Goal: Information Seeking & Learning: Check status

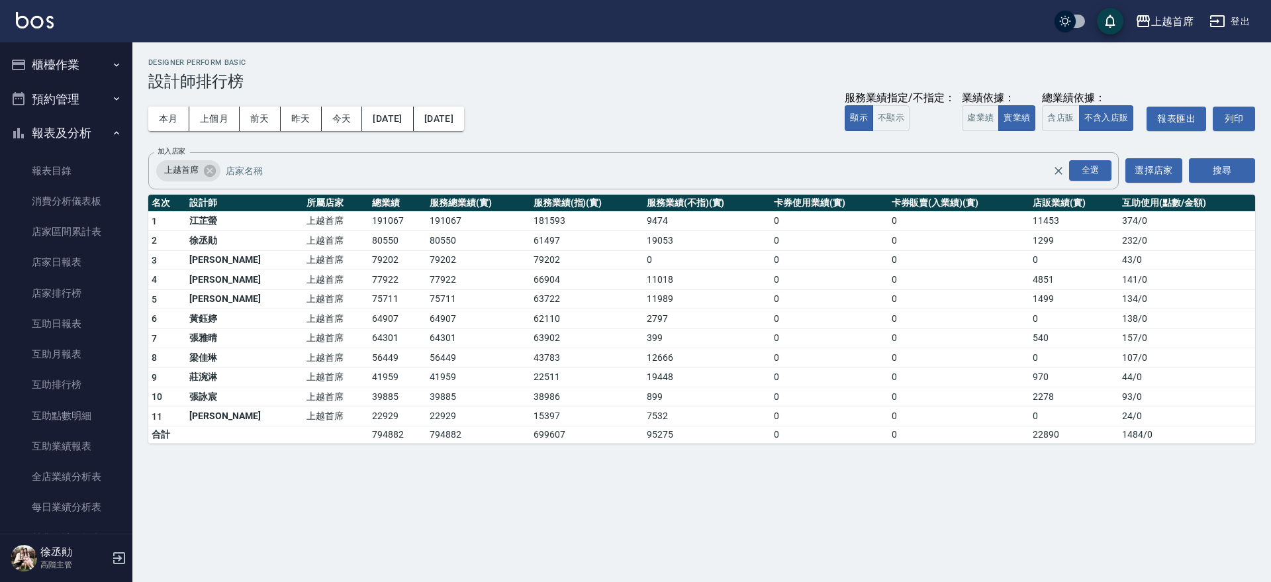
scroll to position [523, 0]
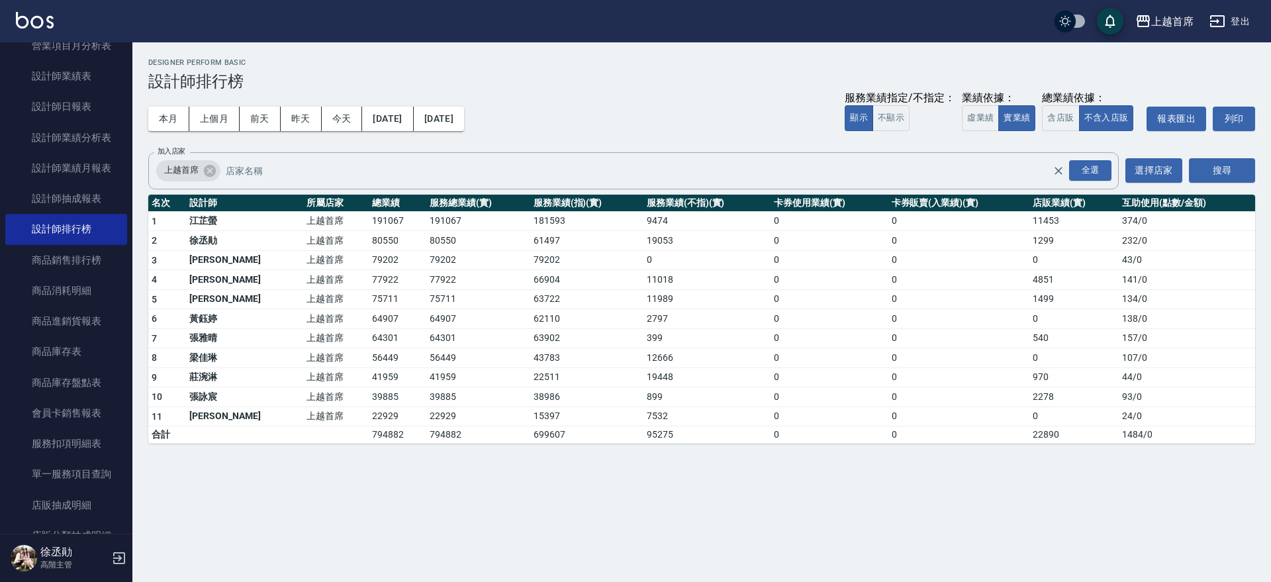
drag, startPoint x: 124, startPoint y: 254, endPoint x: 127, endPoint y: 220, distance: 33.9
click at [126, 221] on nav "櫃檯作業 打帳單 帳單列表 掛單列表 座位開單 營業儀表板 現金收支登錄 高階收支登錄 材料自購登錄 每日結帳 排班表 現場電腦打卡 掃碼打卡 預約管理 預約…" at bounding box center [66, 287] width 132 height 491
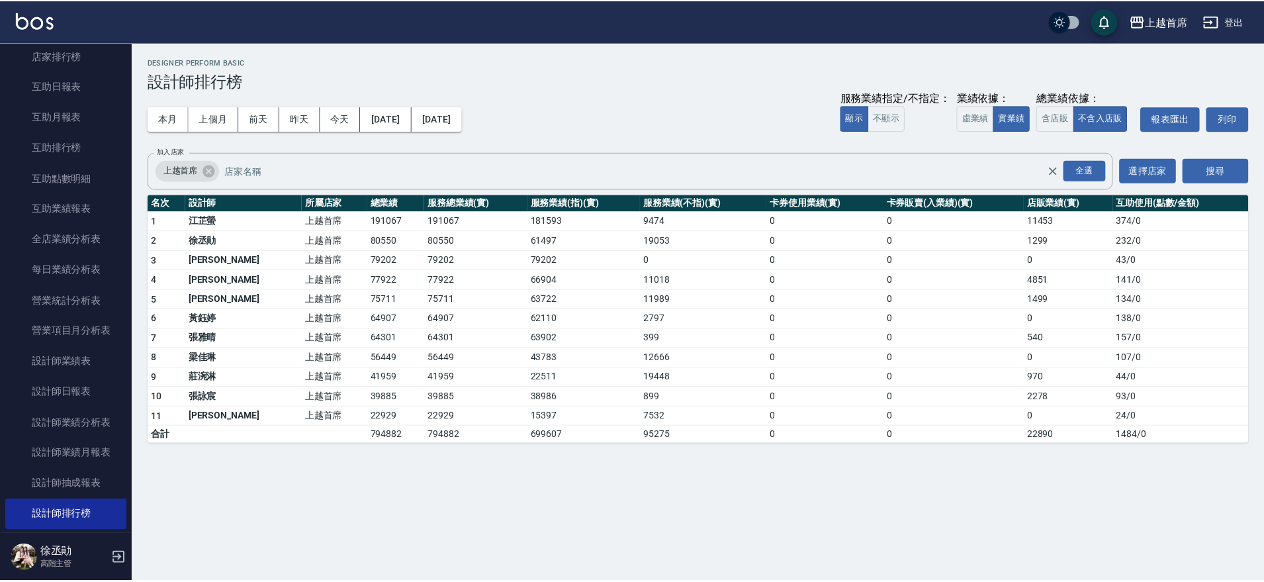
scroll to position [204, 0]
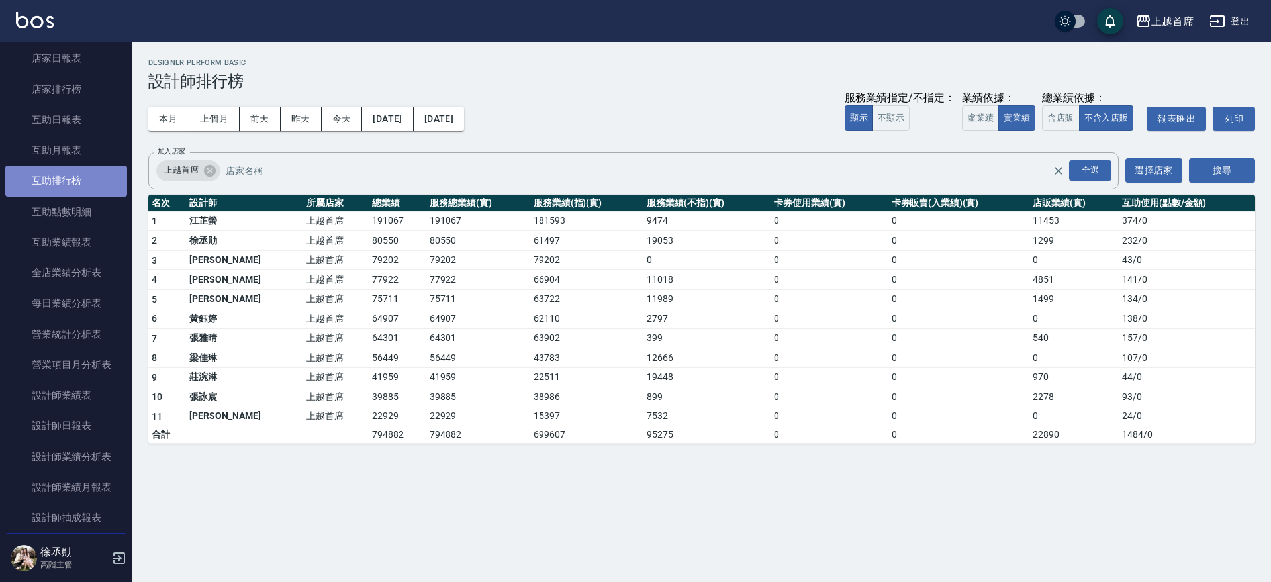
click at [92, 174] on link "互助排行榜" at bounding box center [66, 181] width 122 height 30
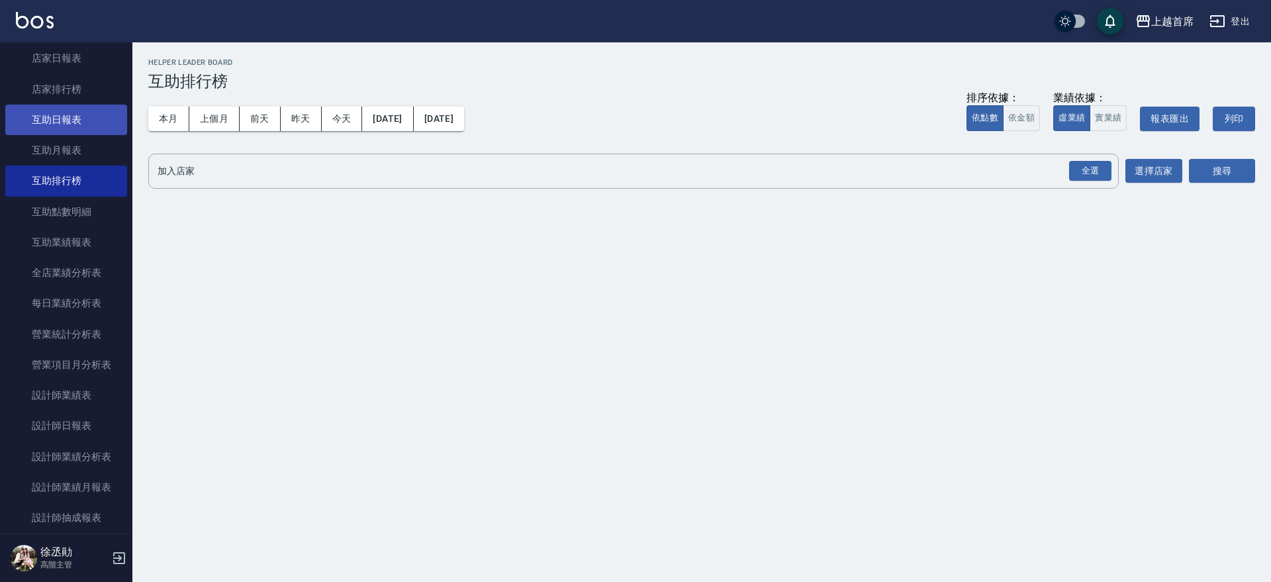
click at [73, 120] on link "互助日報表" at bounding box center [66, 120] width 122 height 30
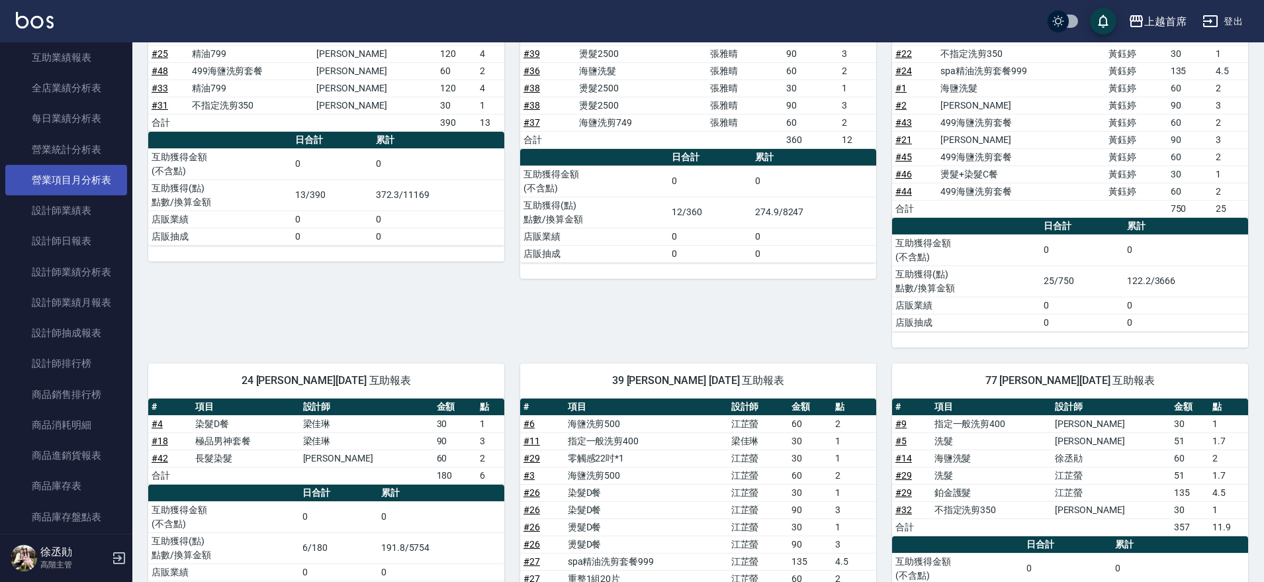
scroll to position [414, 0]
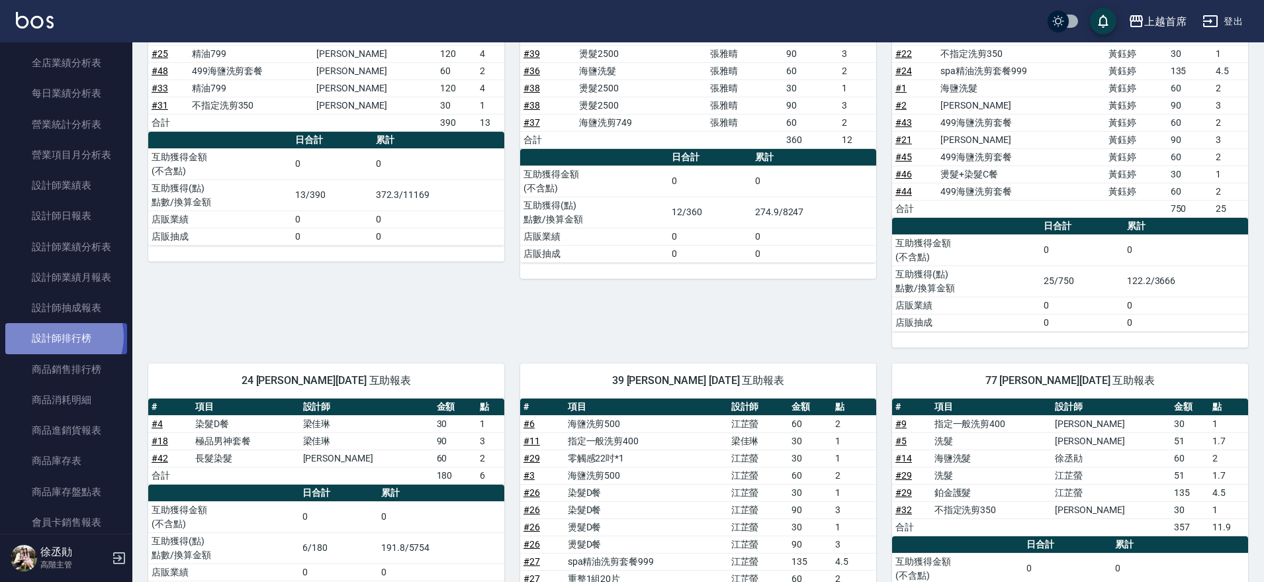
click at [57, 336] on link "設計師排行榜" at bounding box center [66, 338] width 122 height 30
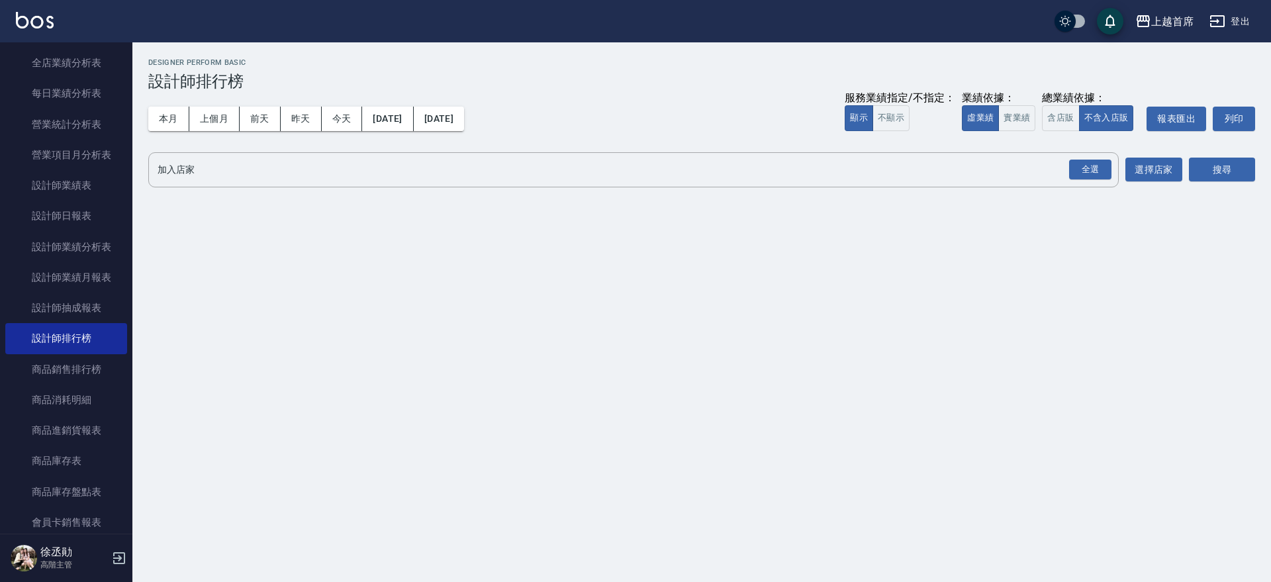
click at [145, 118] on div "上越首席 [DATE] - [DATE] 設計師排行榜 列印時間： [DATE][PHONE_NUMBER]:21 Designer Perform Basi…" at bounding box center [701, 125] width 1139 height 166
click at [167, 117] on button "本月" at bounding box center [168, 119] width 41 height 24
click at [1083, 161] on div "全選" at bounding box center [1090, 170] width 42 height 21
click at [1221, 169] on button "搜尋" at bounding box center [1222, 170] width 66 height 24
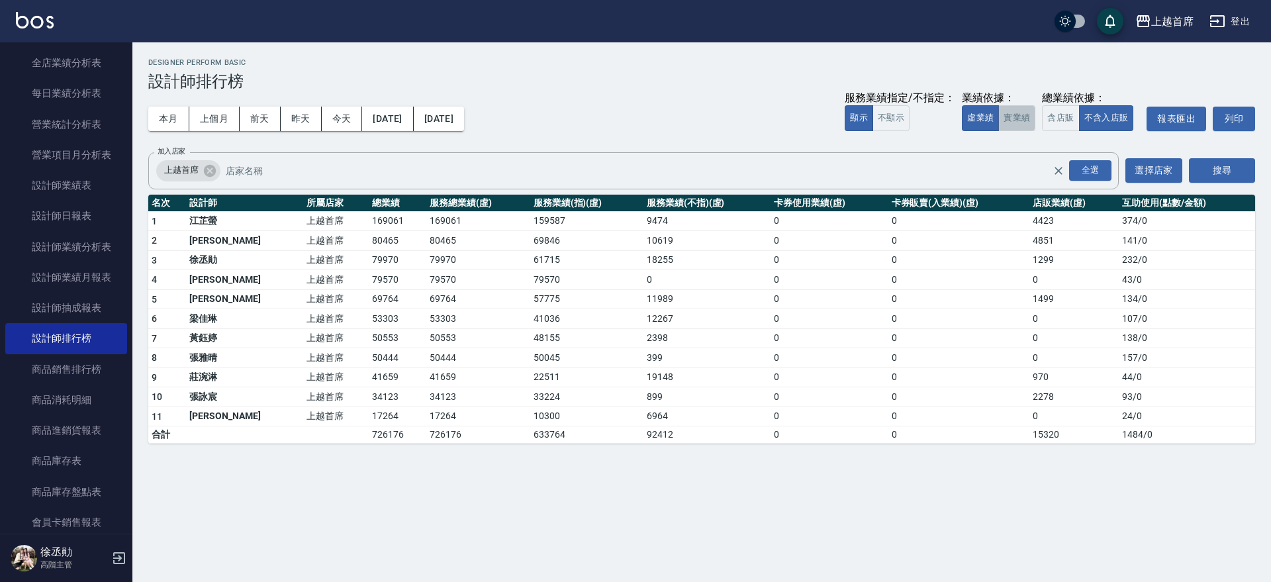
click at [1023, 120] on button "實業績" at bounding box center [1016, 118] width 37 height 26
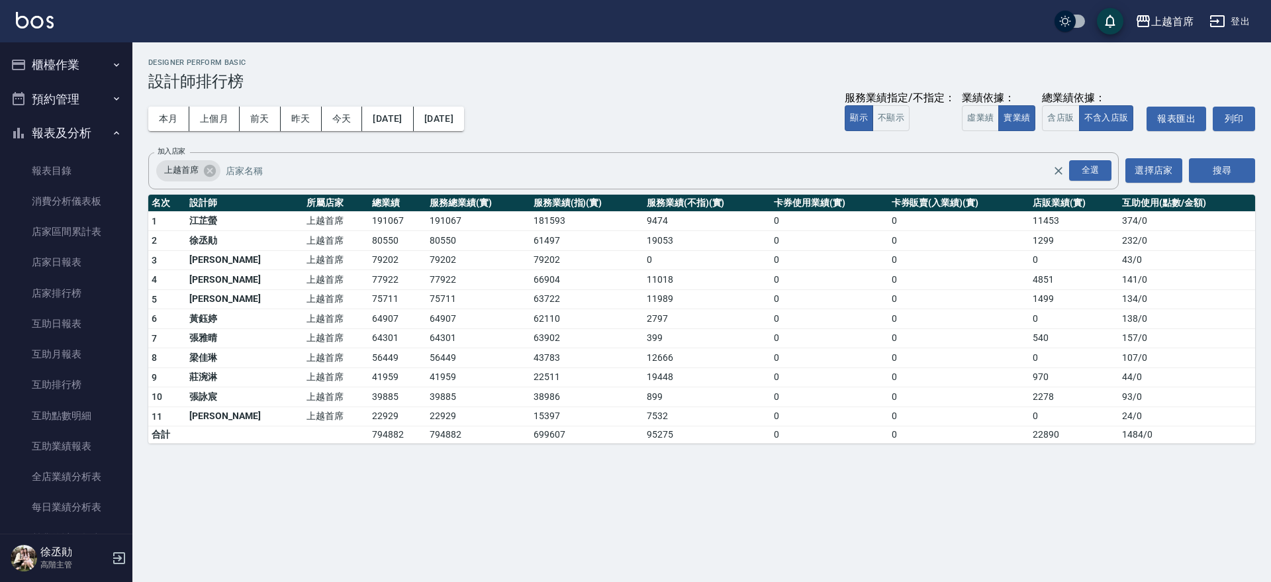
click at [73, 69] on button "櫃檯作業" at bounding box center [66, 65] width 122 height 34
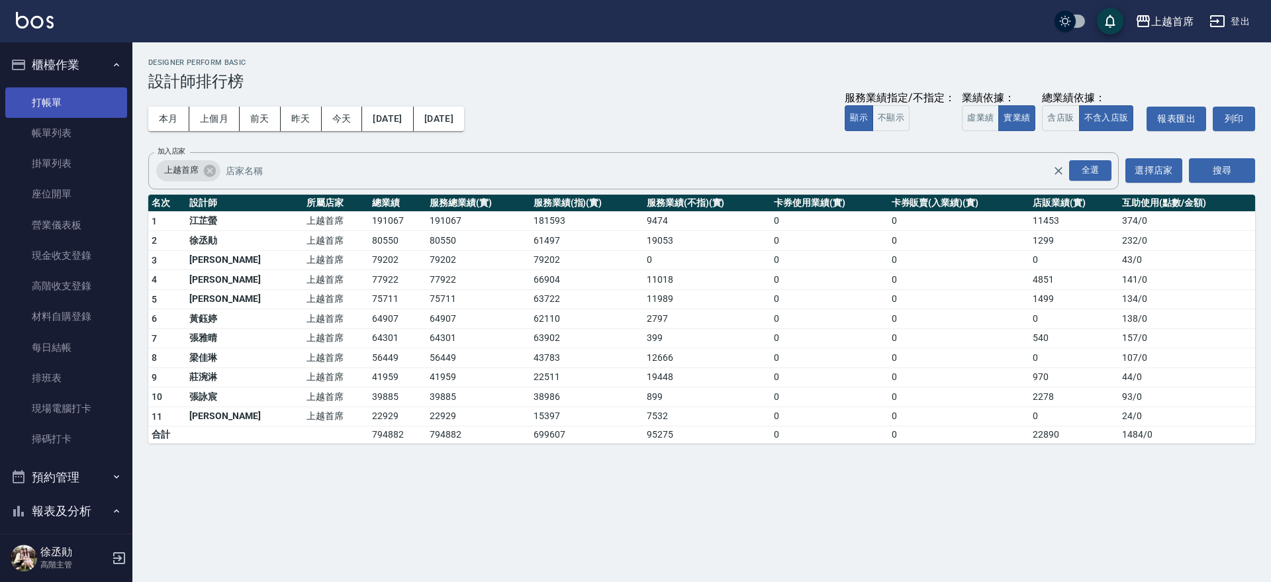
click at [69, 97] on link "打帳單" at bounding box center [66, 102] width 122 height 30
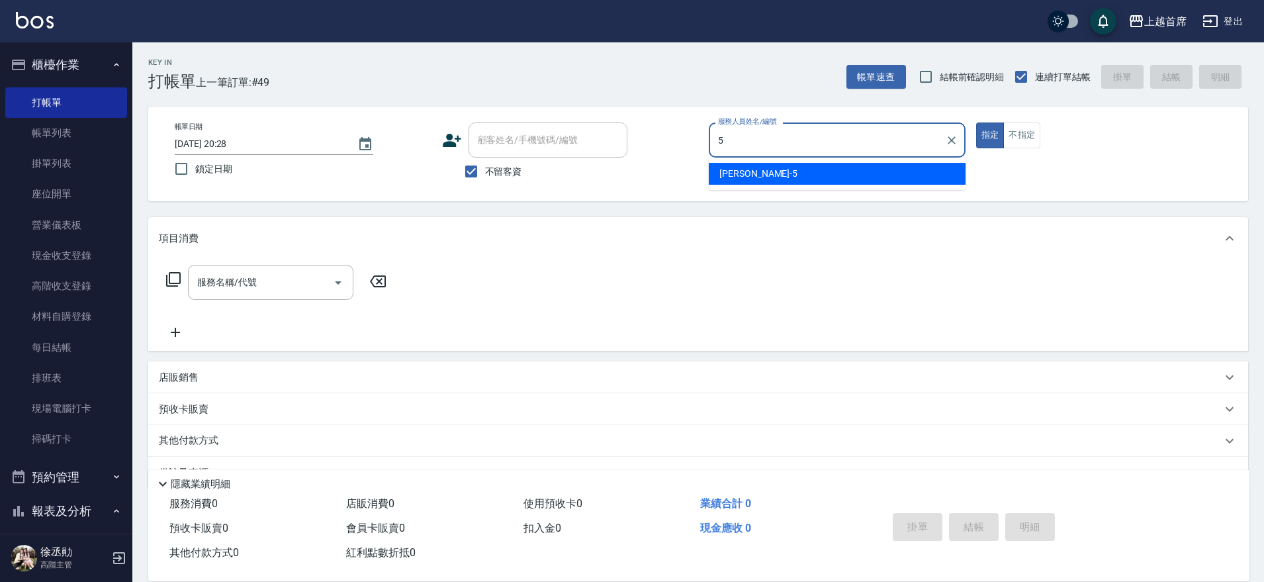
type input "[PERSON_NAME]-5"
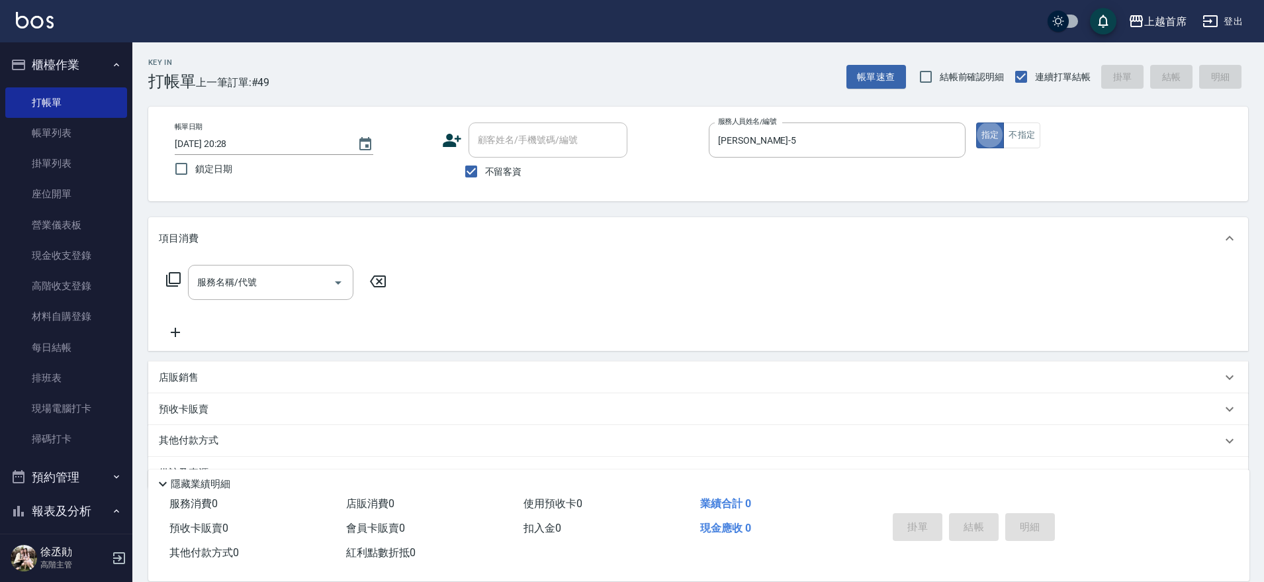
type button "true"
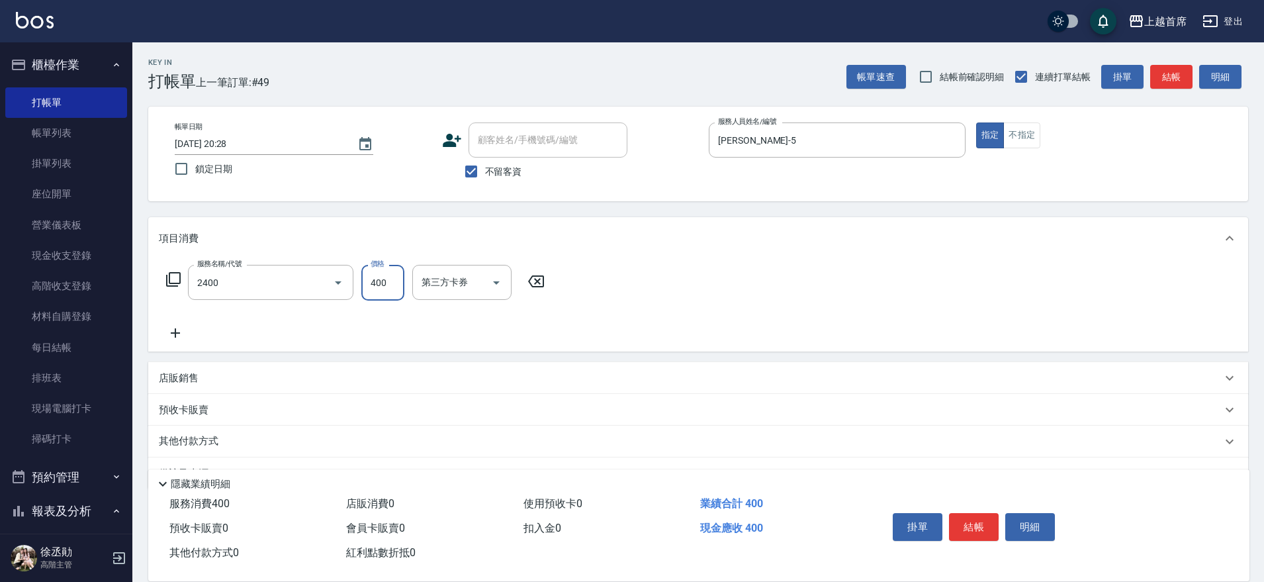
type input "指定一般洗剪400(2400)"
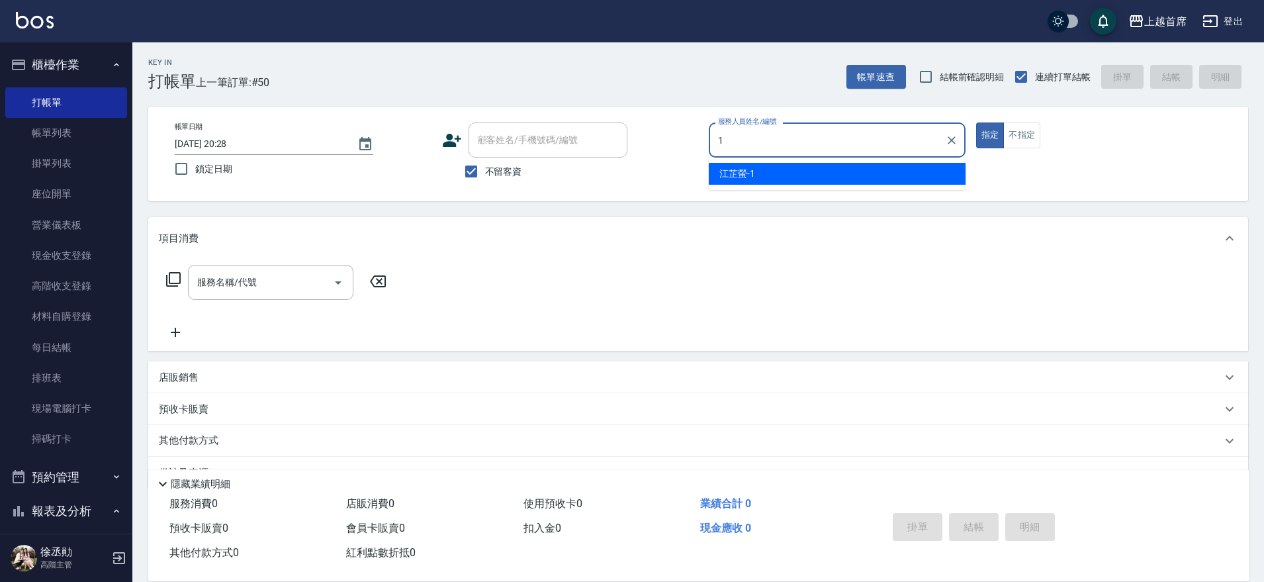
type input "[PERSON_NAME]-1"
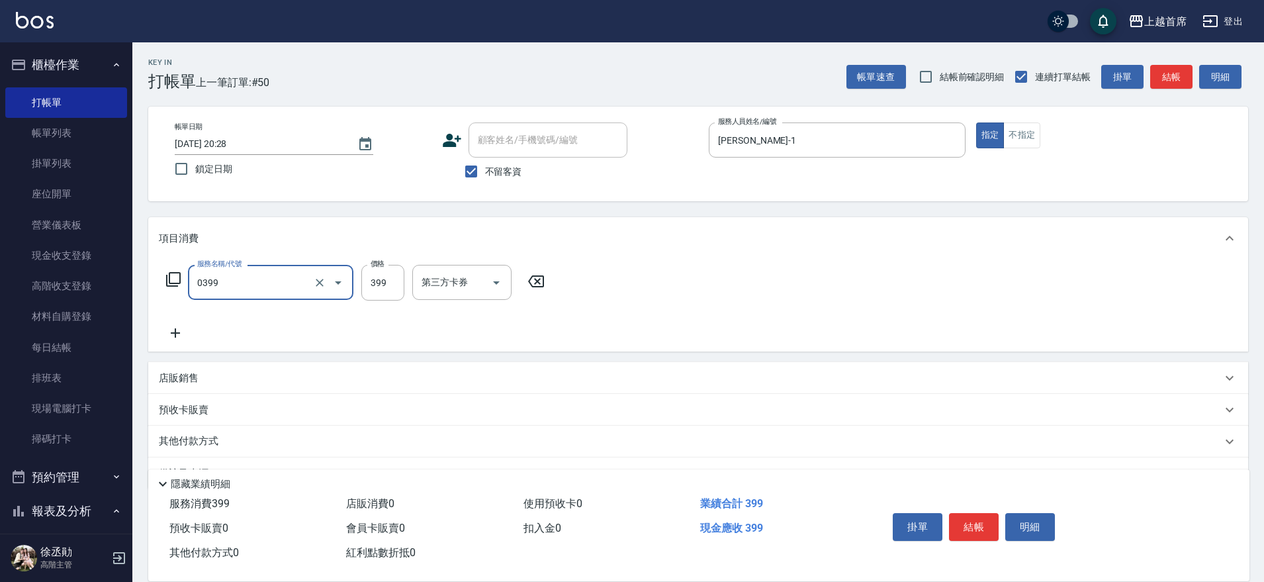
type input "海鹽洗髮(0399)"
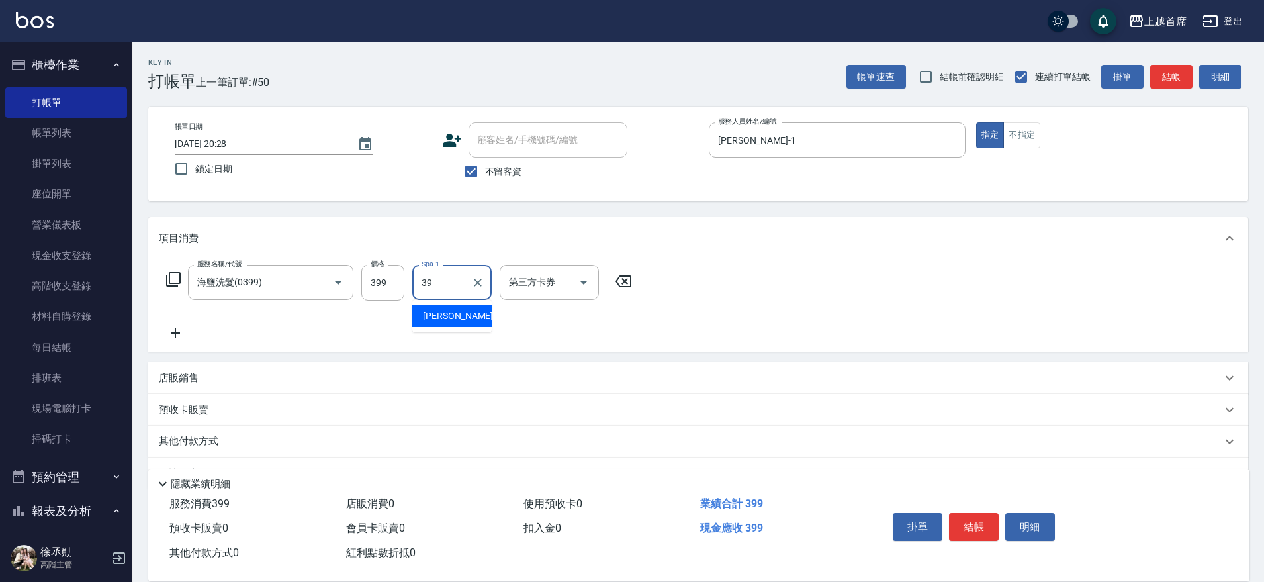
type input "[PERSON_NAME]-39"
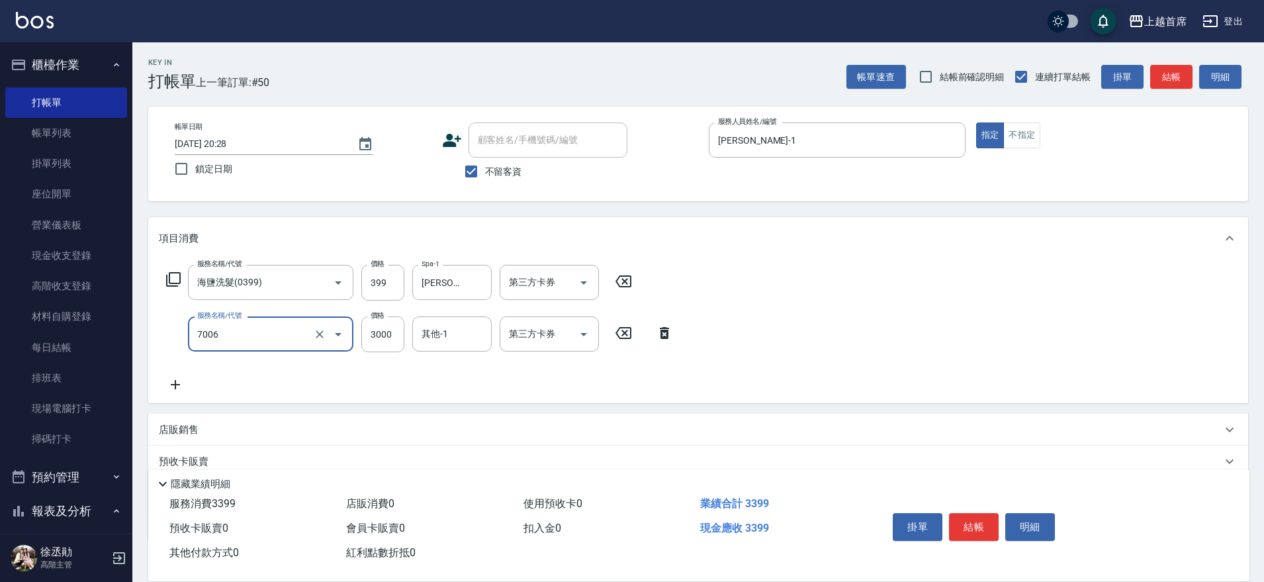
type input "重整1組20片(7006)"
type input "6000"
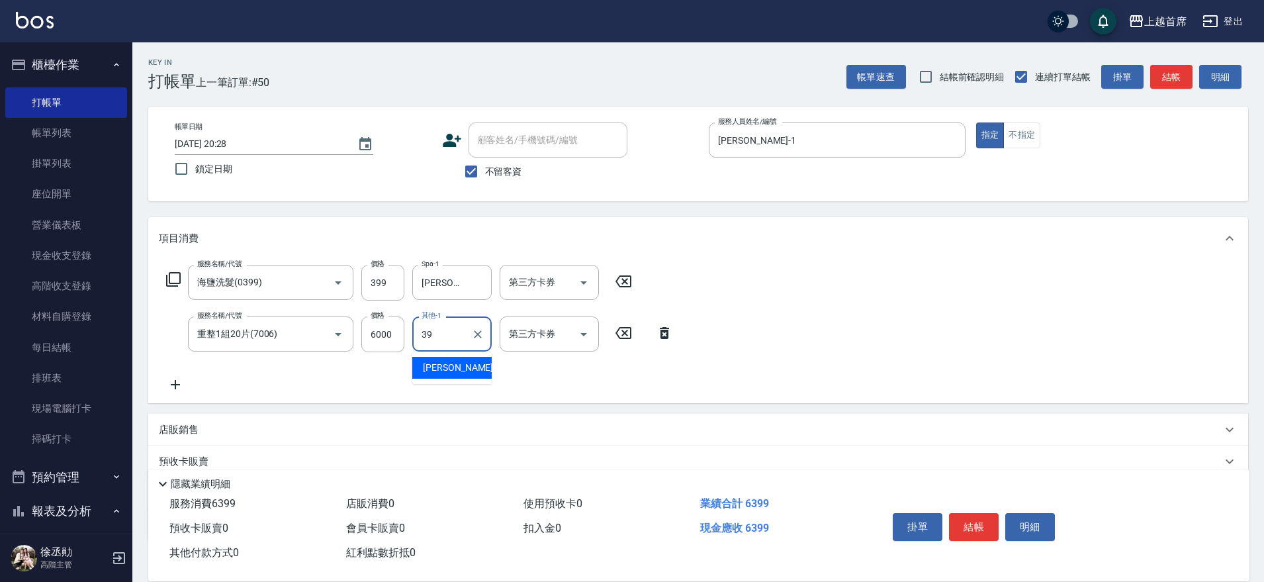
type input "[PERSON_NAME]-39"
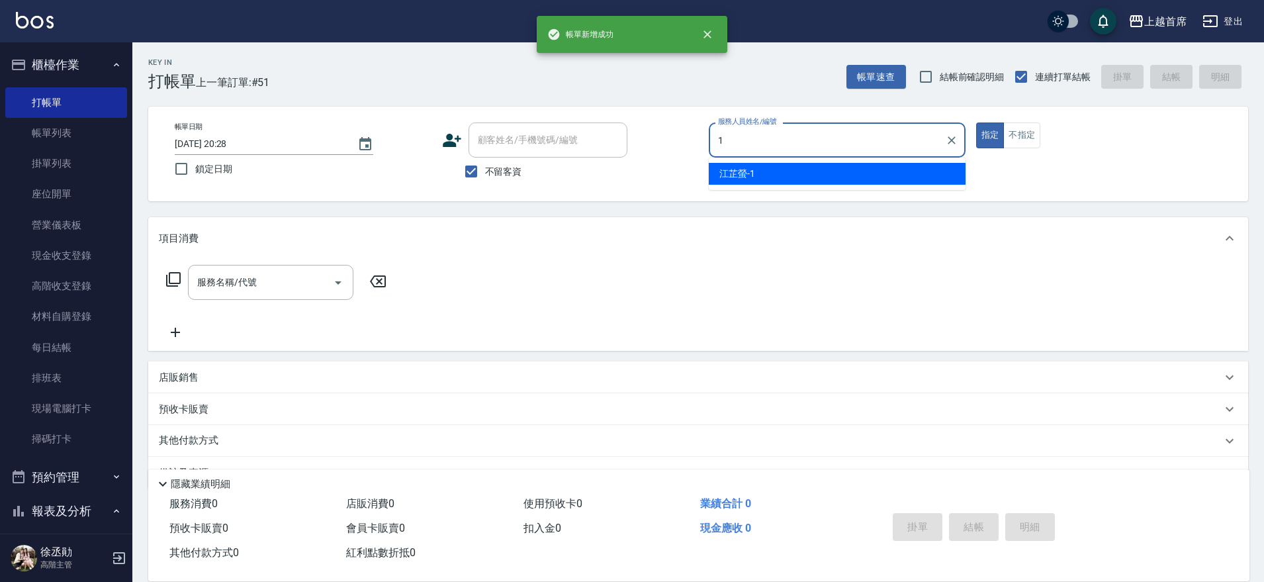
type input "[PERSON_NAME]-1"
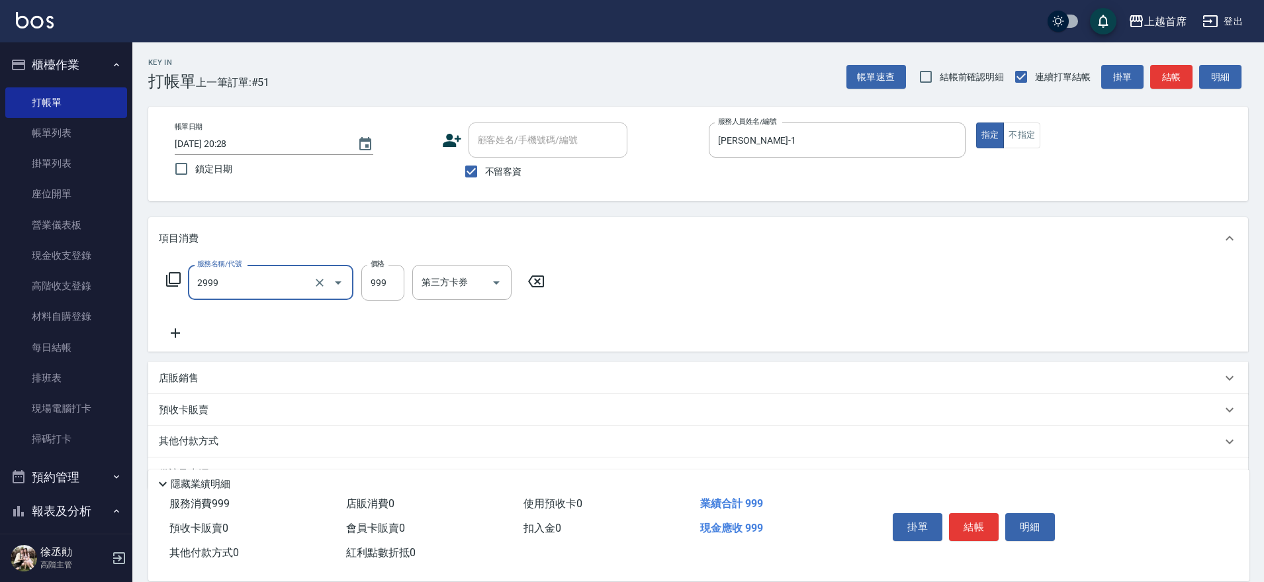
type input "spa精油洗剪套餐999(2999)"
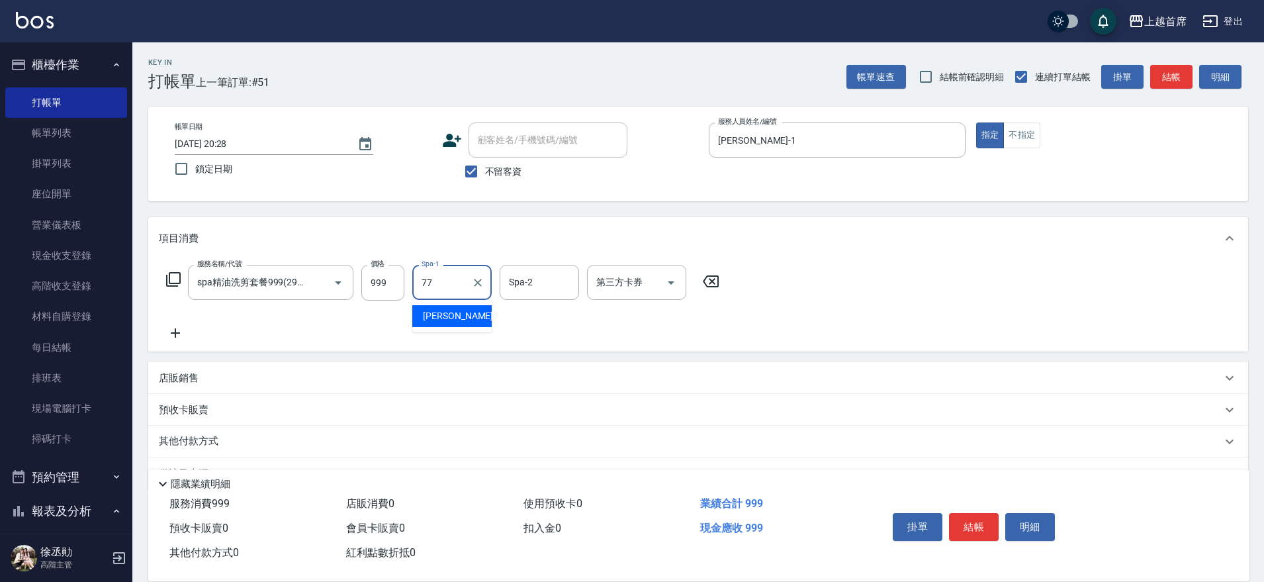
type input "[PERSON_NAME]-77"
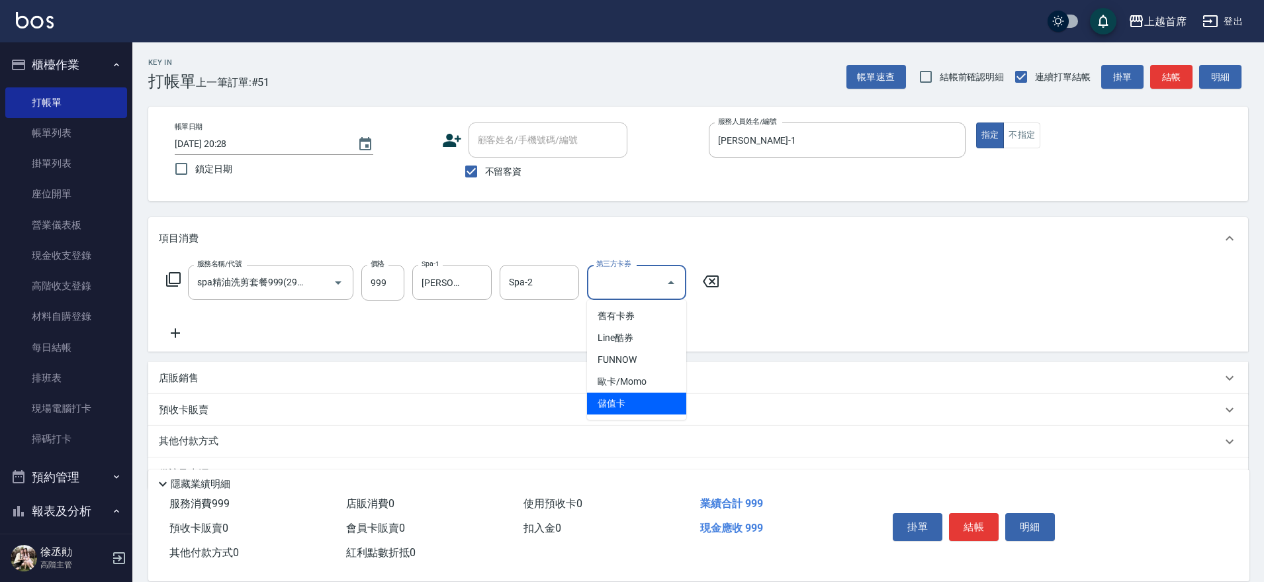
type input "儲值卡"
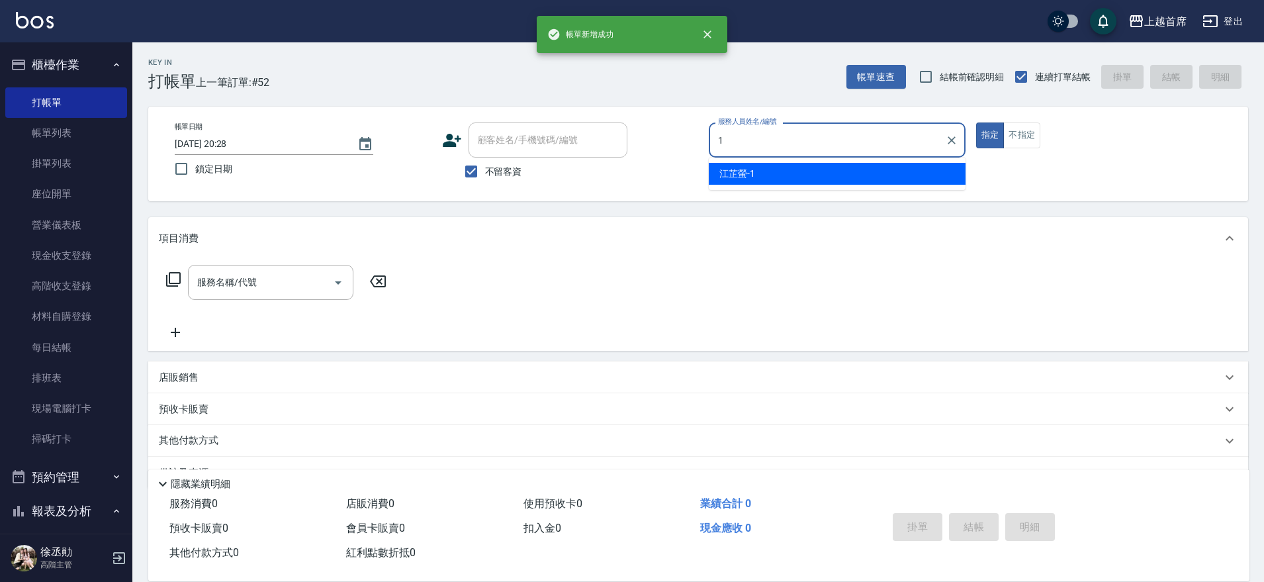
type input "[PERSON_NAME]-1"
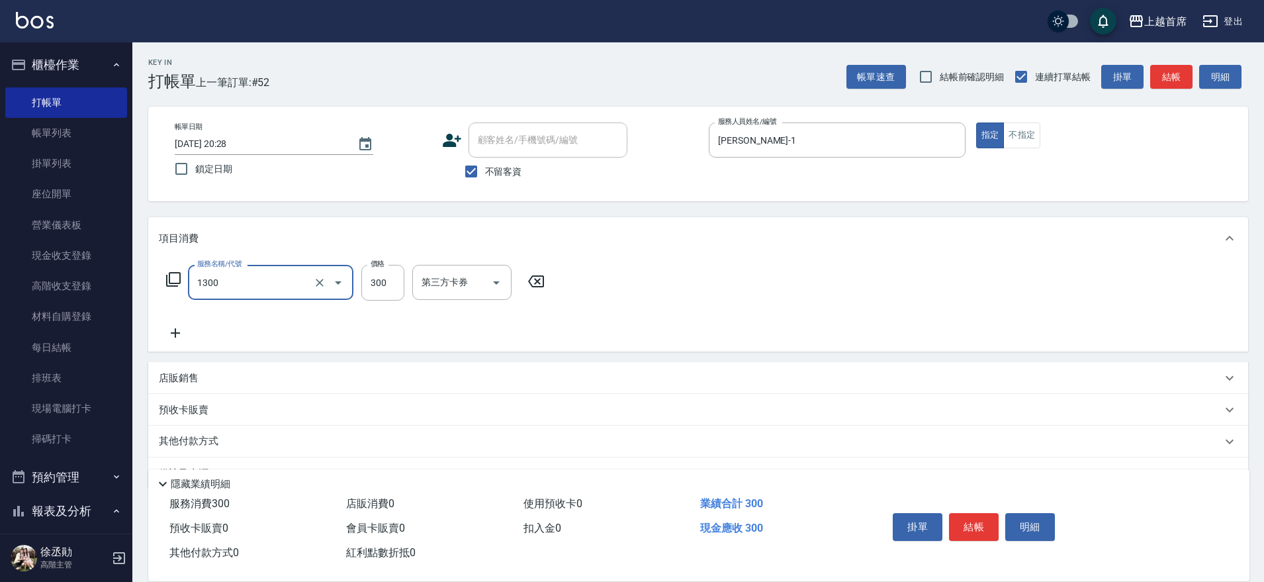
type input "洗髮(1300)"
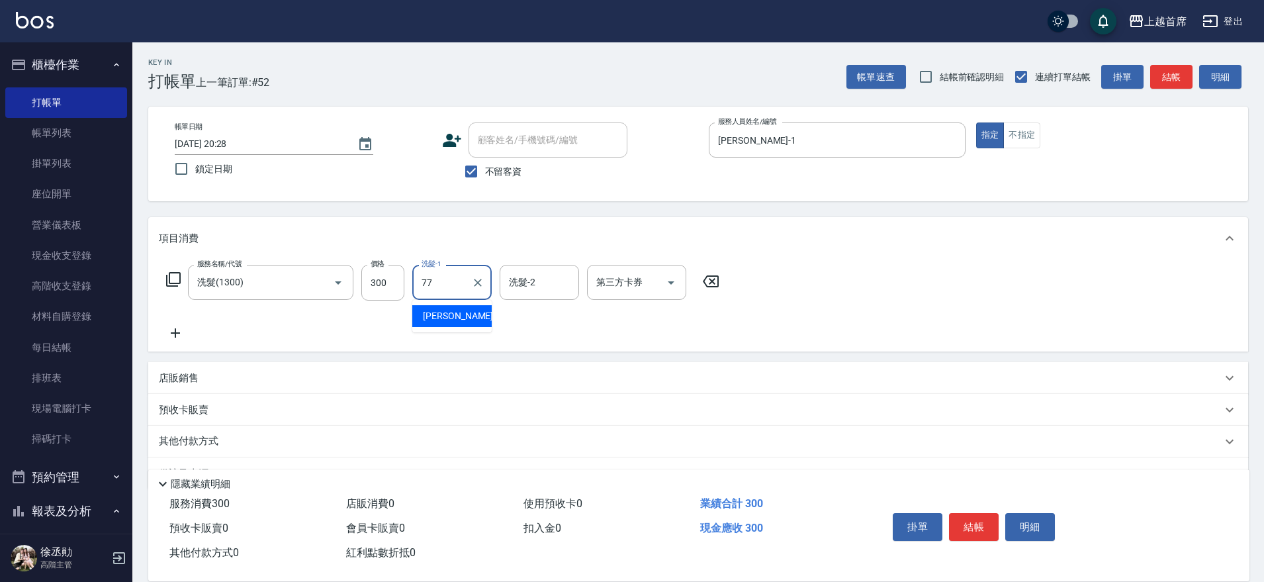
type input "[PERSON_NAME]-77"
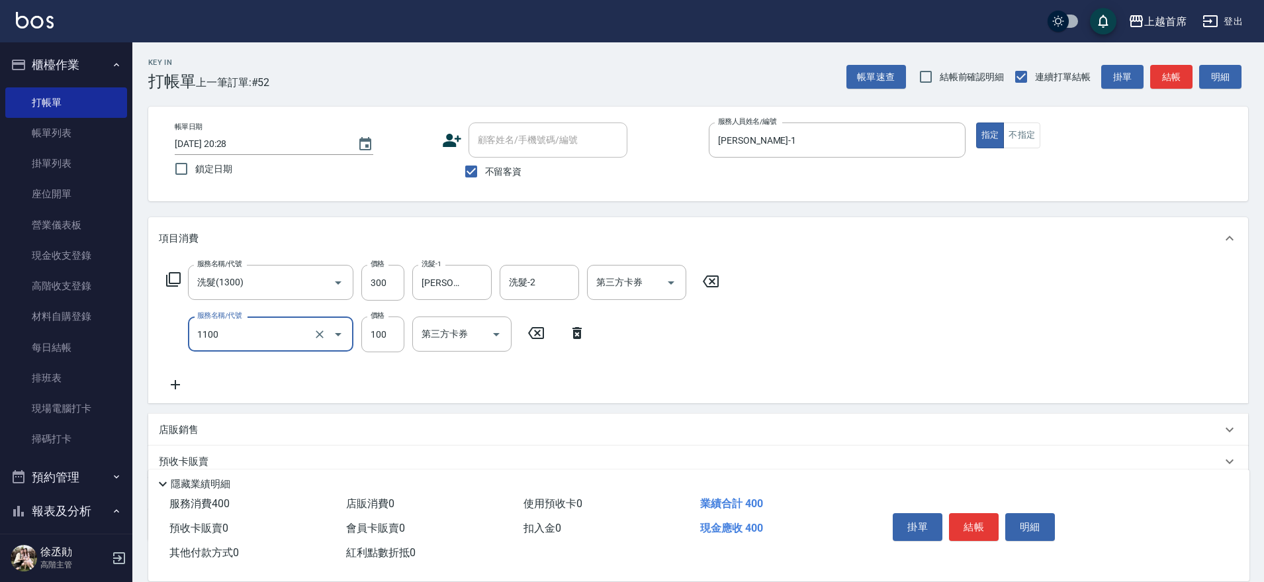
type input "造型(1100)"
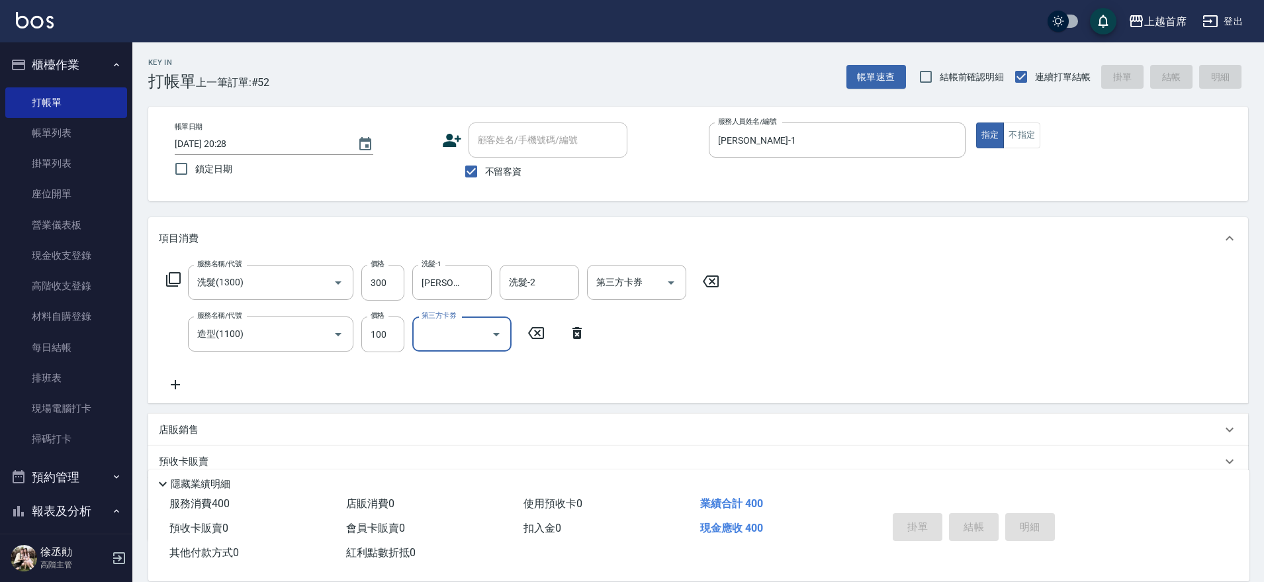
type input "[DATE] 20:29"
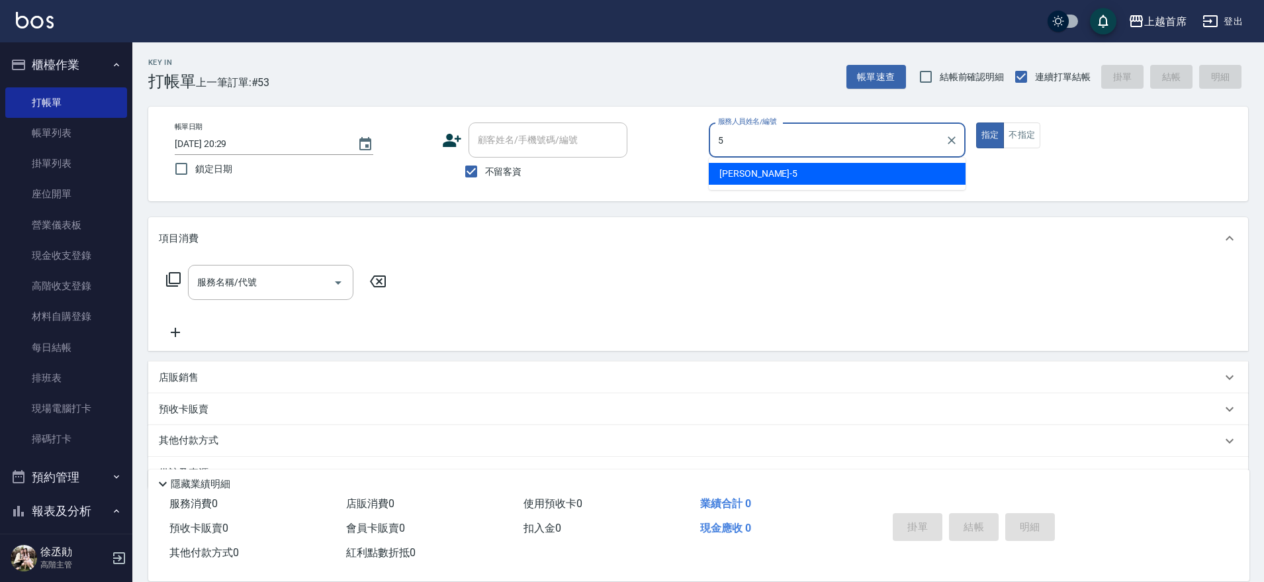
type input "[PERSON_NAME]-5"
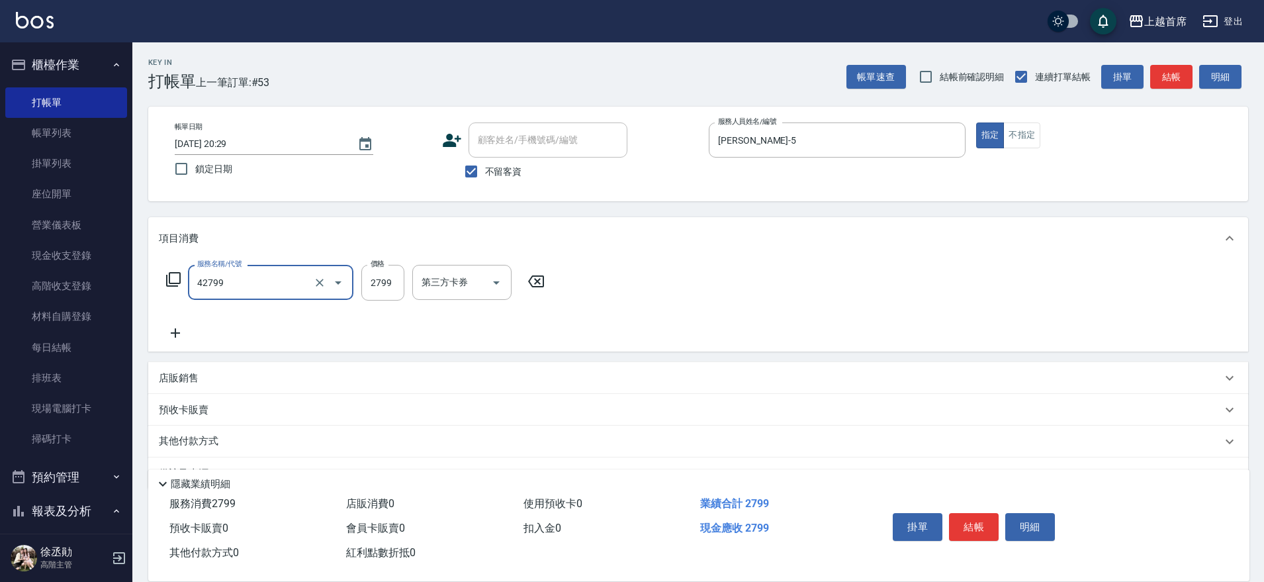
type input "染髮B餐(42799)"
type input "2699"
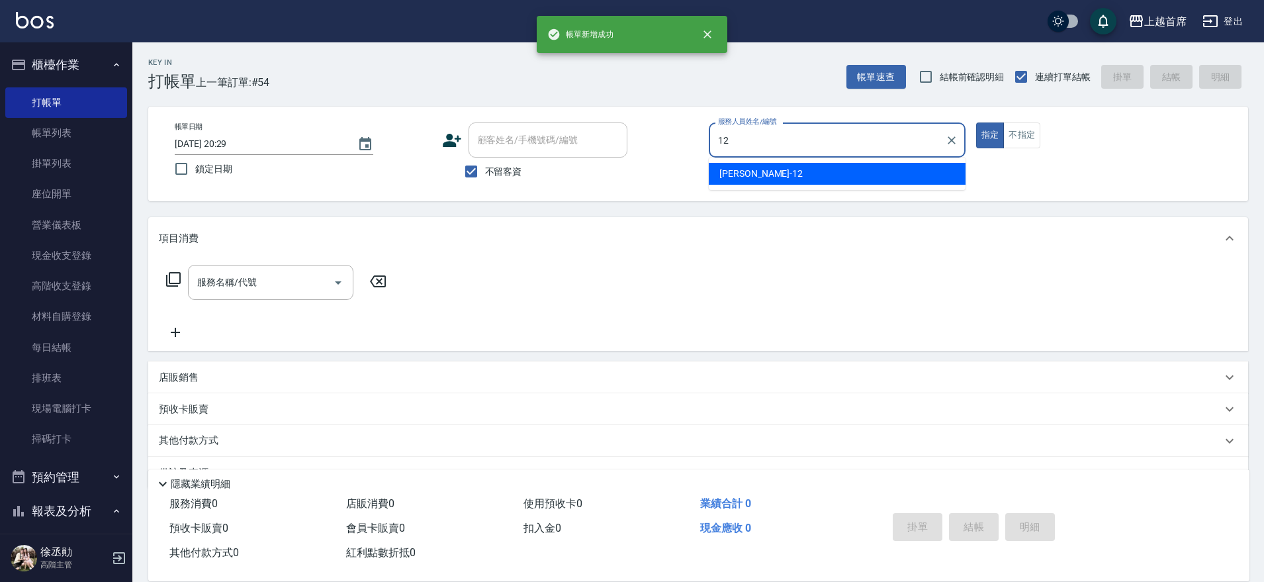
type input "[PERSON_NAME]-12"
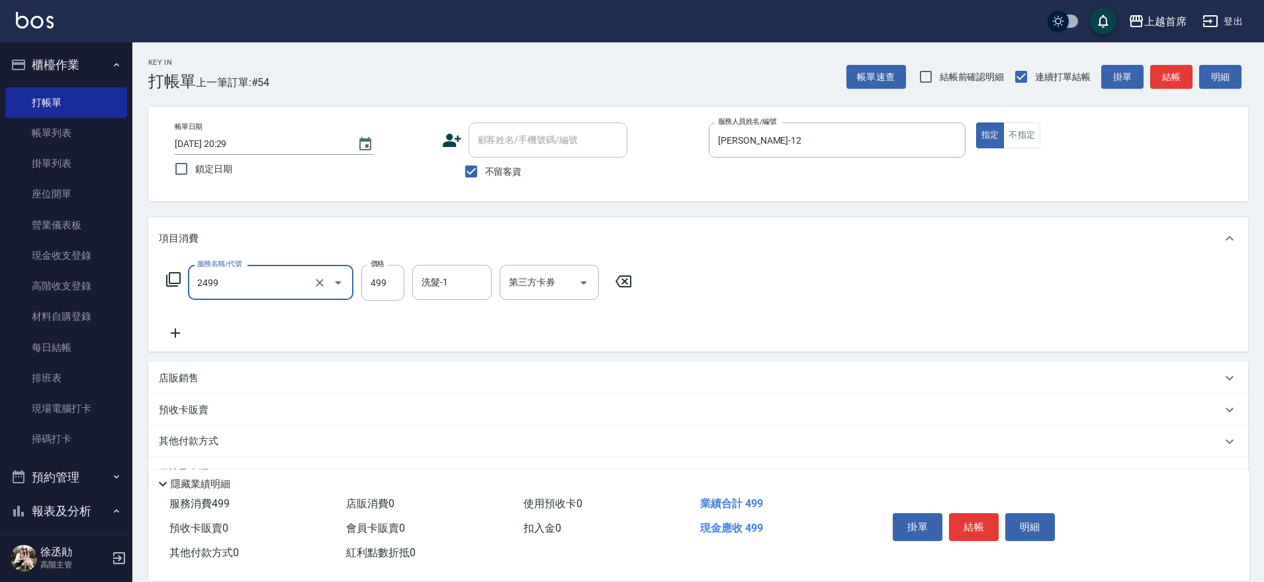
type input "499海鹽洗剪套餐(2499)"
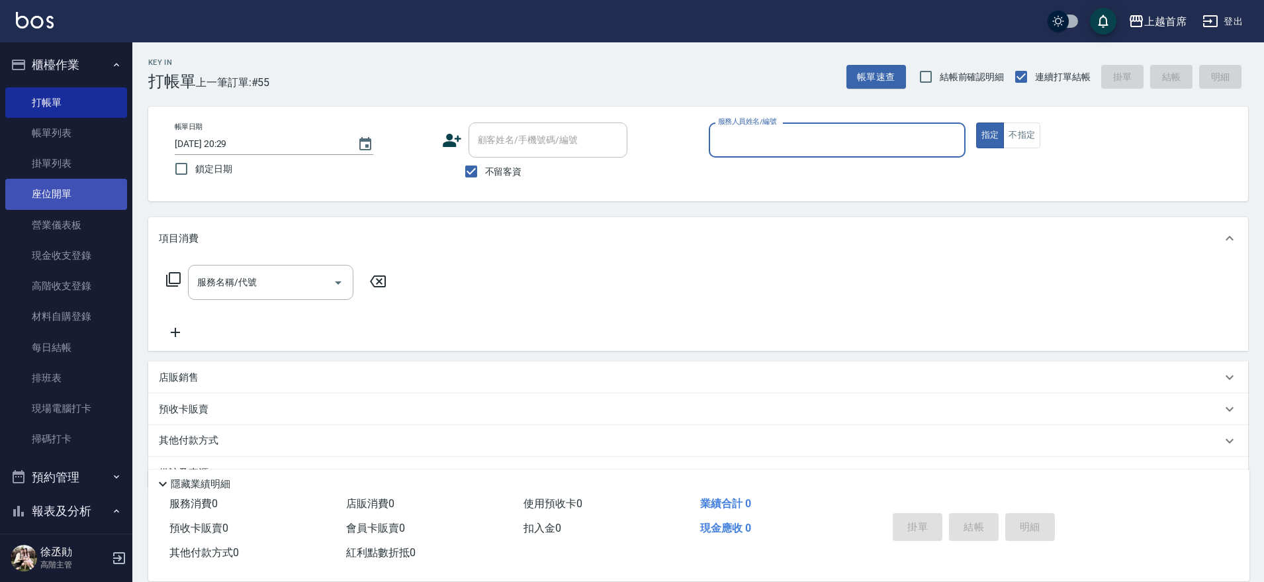
scroll to position [331, 0]
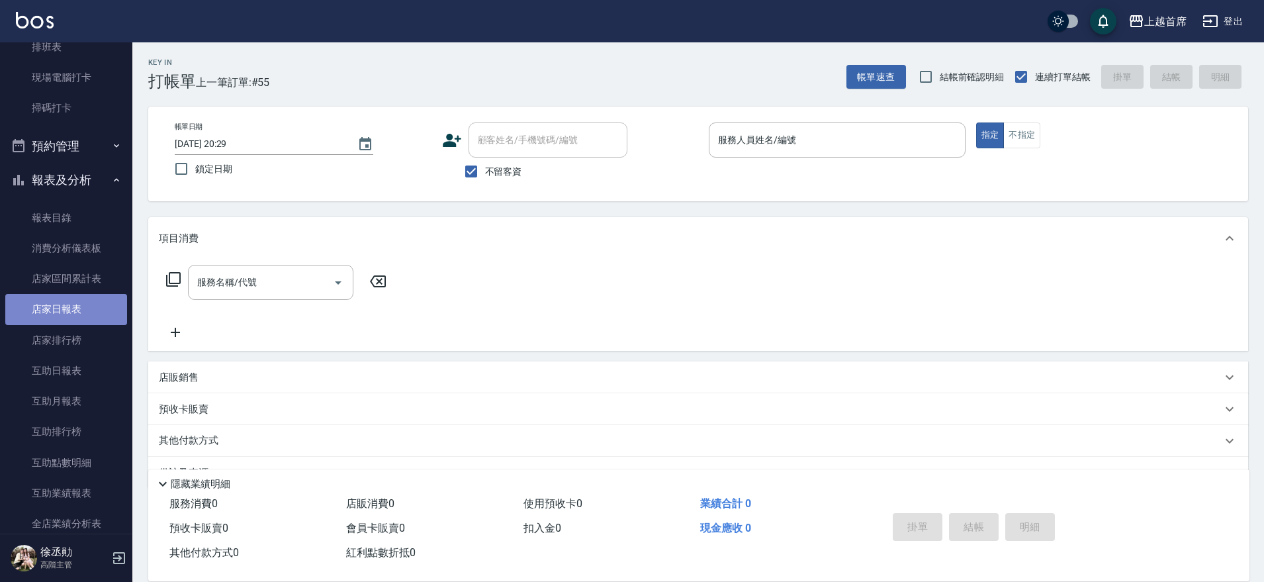
click at [75, 308] on link "店家日報表" at bounding box center [66, 309] width 122 height 30
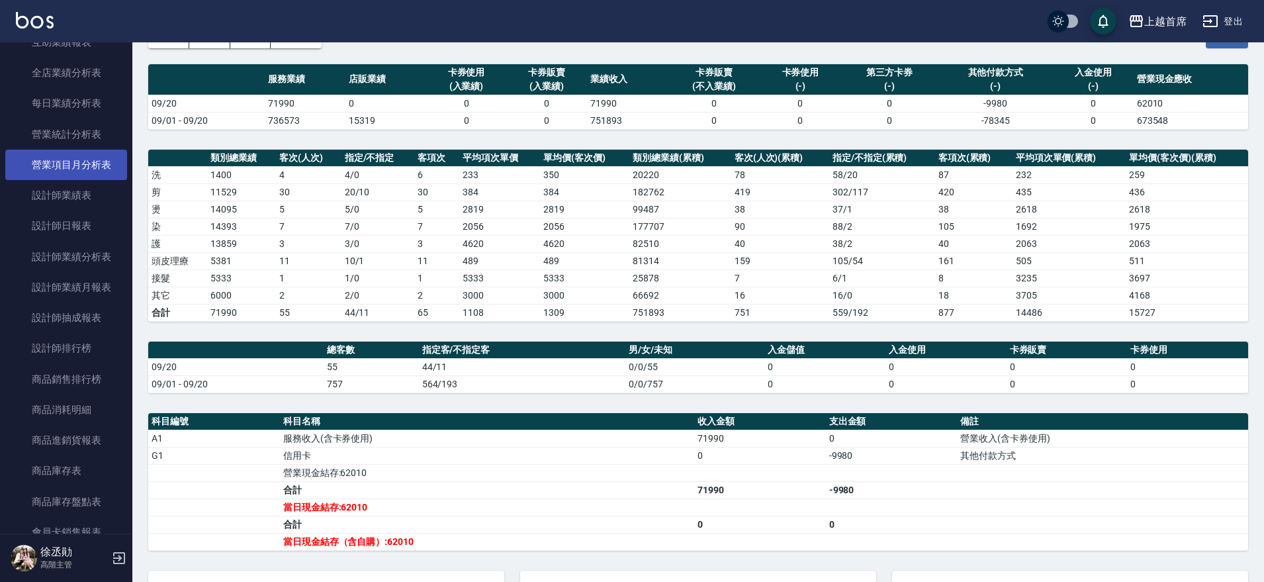
scroll to position [662, 0]
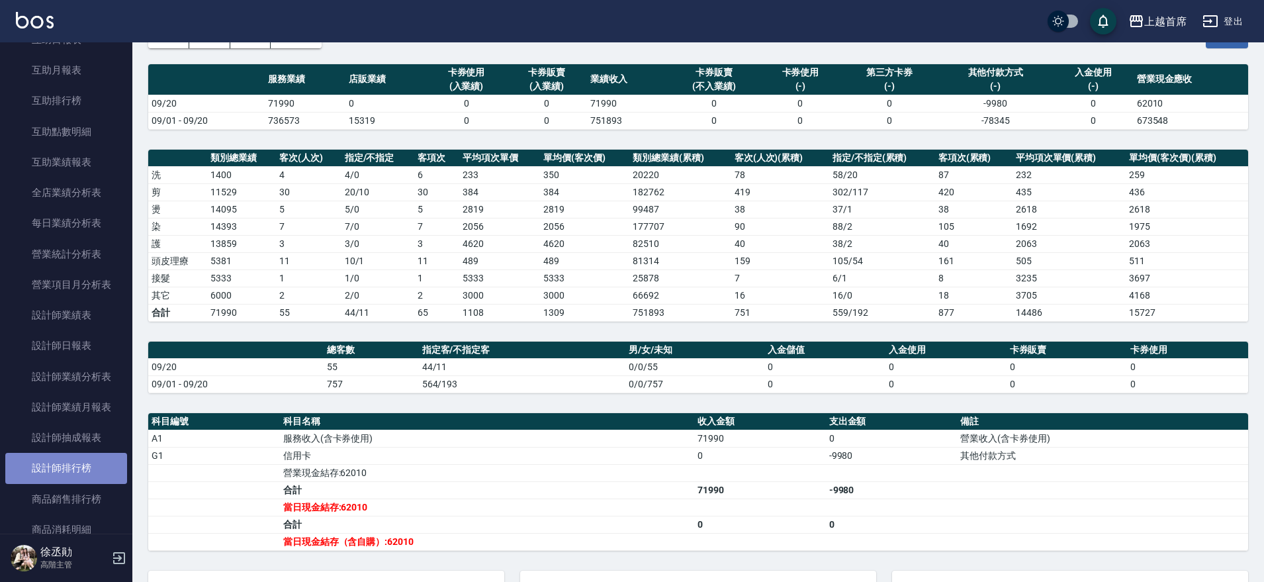
drag, startPoint x: 68, startPoint y: 467, endPoint x: 41, endPoint y: 471, distance: 26.8
click at [68, 467] on link "設計師排行榜" at bounding box center [66, 468] width 122 height 30
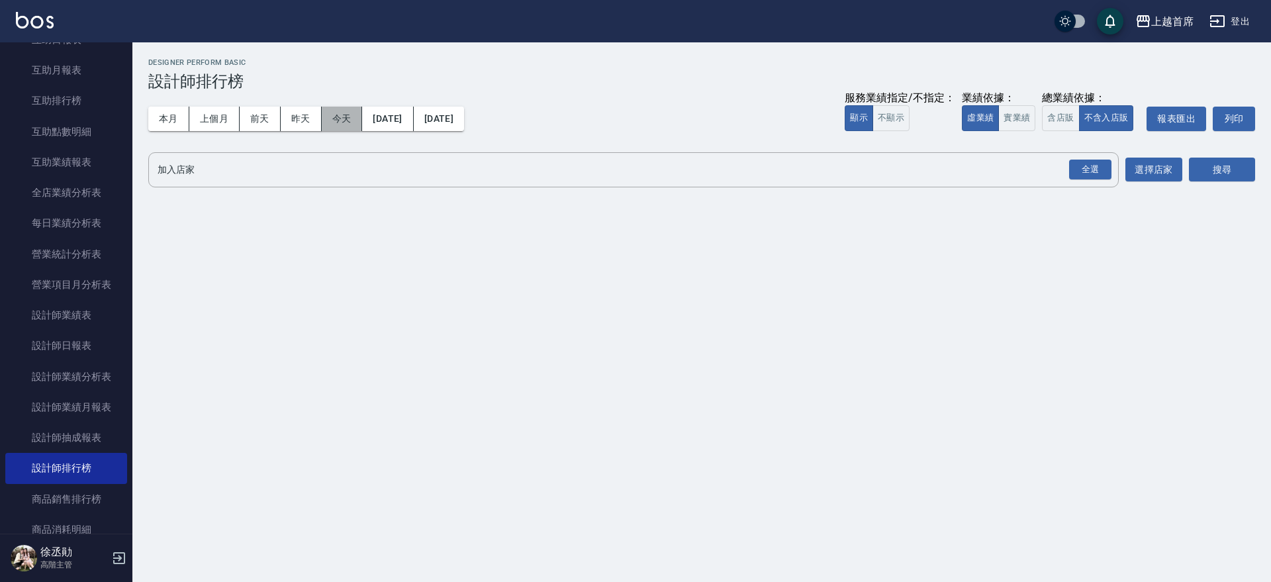
click at [340, 111] on button "今天" at bounding box center [342, 119] width 41 height 24
click at [1091, 166] on div "全選" at bounding box center [1090, 170] width 42 height 21
click at [1224, 170] on button "搜尋" at bounding box center [1222, 170] width 66 height 24
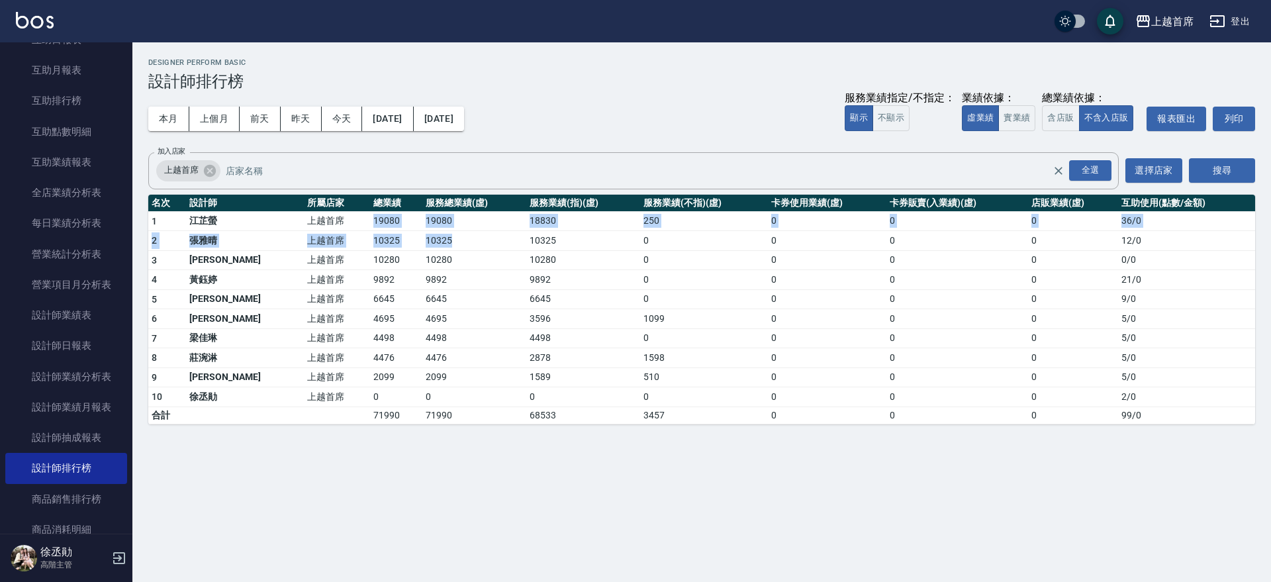
drag, startPoint x: 332, startPoint y: 223, endPoint x: 422, endPoint y: 240, distance: 90.9
click at [422, 240] on tbody "1 [PERSON_NAME]首席 19080 19080 18830 250 0 0 0 36 / 0 2 [PERSON_NAME]首席 10325 10…" at bounding box center [701, 317] width 1107 height 213
click at [422, 240] on td "10325" at bounding box center [474, 241] width 104 height 20
click at [441, 232] on td "10325" at bounding box center [474, 241] width 104 height 20
drag, startPoint x: 188, startPoint y: 212, endPoint x: 1143, endPoint y: 223, distance: 954.7
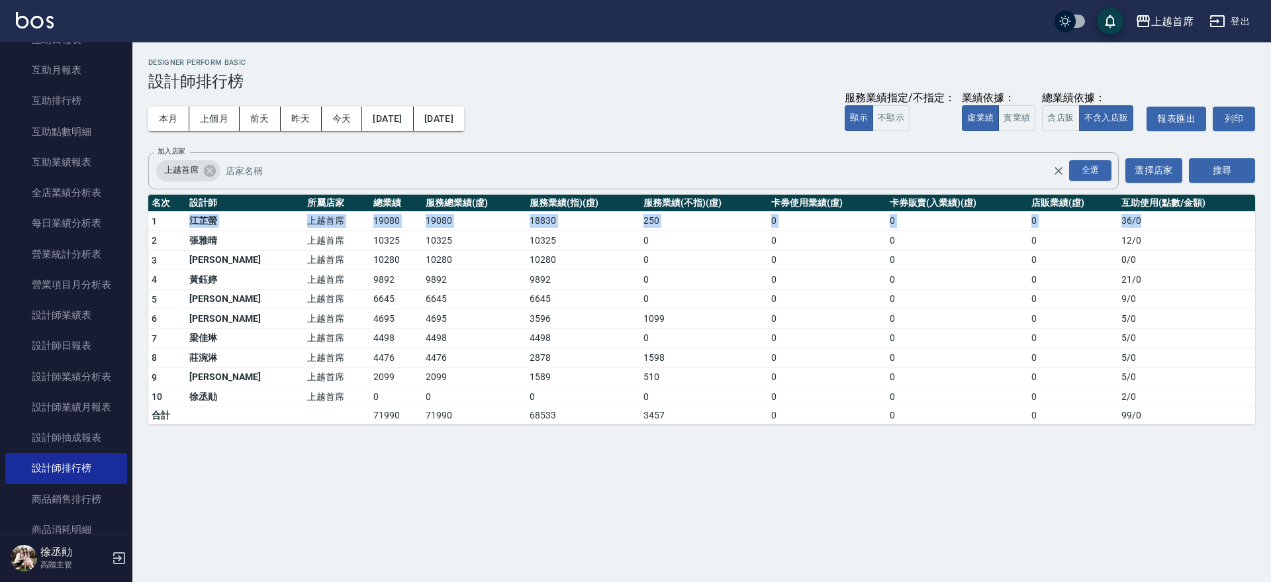
click at [1143, 223] on tr "1 [PERSON_NAME] 上越首席 19080 19080 18830 250 0 0 0 36 / 0" at bounding box center [701, 221] width 1107 height 20
click at [1126, 224] on td "36 / 0" at bounding box center [1186, 221] width 137 height 20
drag, startPoint x: 816, startPoint y: 222, endPoint x: 747, endPoint y: 224, distance: 68.2
click at [747, 224] on table "名次 設計師 所屬店家 總業績 服務總業績(虛) 服務業績(指)(虛) 服務業績(不指)(虛) 卡券使用業績(虛) 卡券販賣(入業績)(虛) 店販業績(虛) …" at bounding box center [701, 310] width 1107 height 230
click at [730, 226] on td "250" at bounding box center [704, 221] width 128 height 20
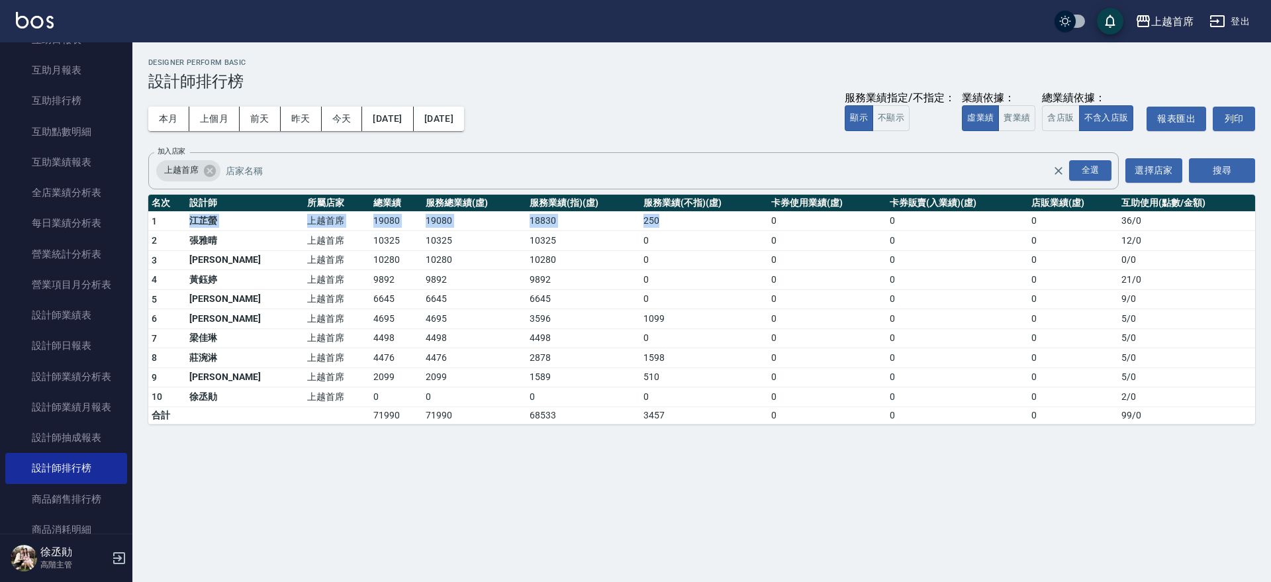
drag, startPoint x: 730, startPoint y: 226, endPoint x: 177, endPoint y: 213, distance: 553.6
click at [177, 213] on tr "1 [PERSON_NAME] 上越首席 19080 19080 18830 250 0 0 0 36 / 0" at bounding box center [701, 221] width 1107 height 20
click at [175, 217] on td "1" at bounding box center [167, 221] width 38 height 20
drag, startPoint x: 175, startPoint y: 217, endPoint x: 567, endPoint y: 220, distance: 391.3
click at [567, 220] on tr "1 [PERSON_NAME] 上越首席 19080 19080 18830 250 0 0 0 36 / 0" at bounding box center [701, 221] width 1107 height 20
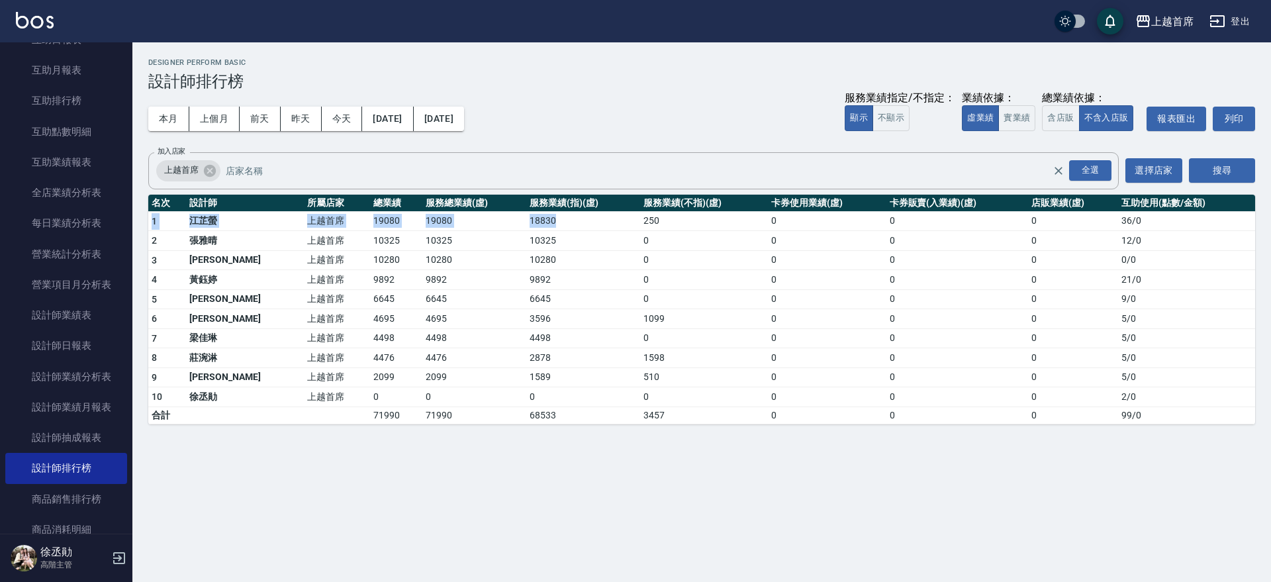
click at [567, 220] on td "18830" at bounding box center [583, 221] width 114 height 20
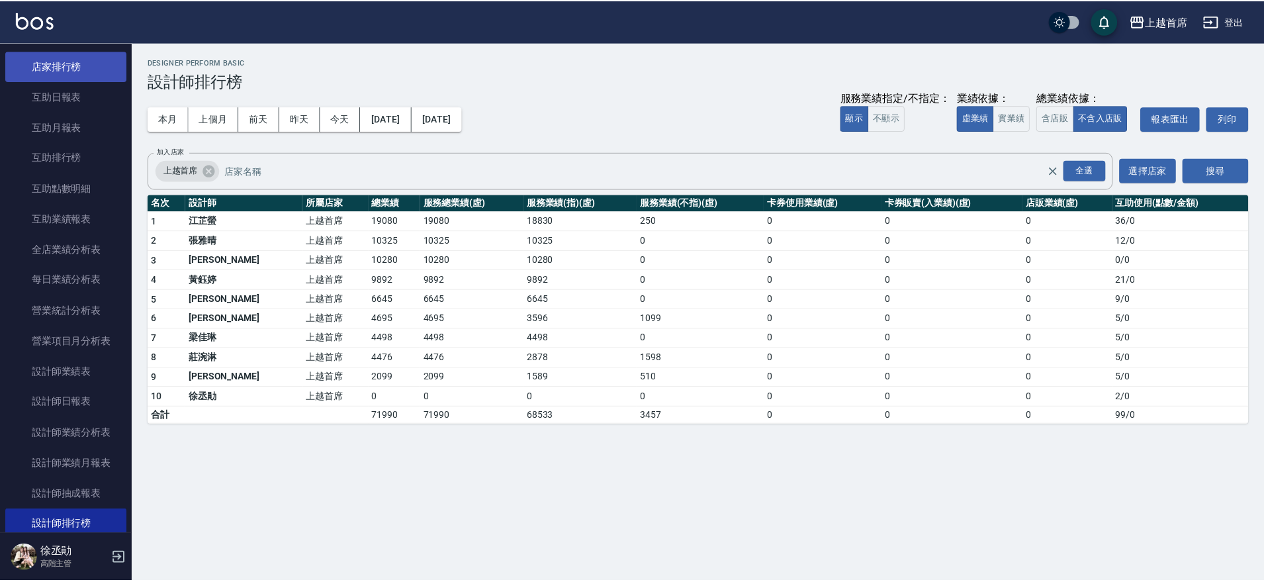
scroll to position [579, 0]
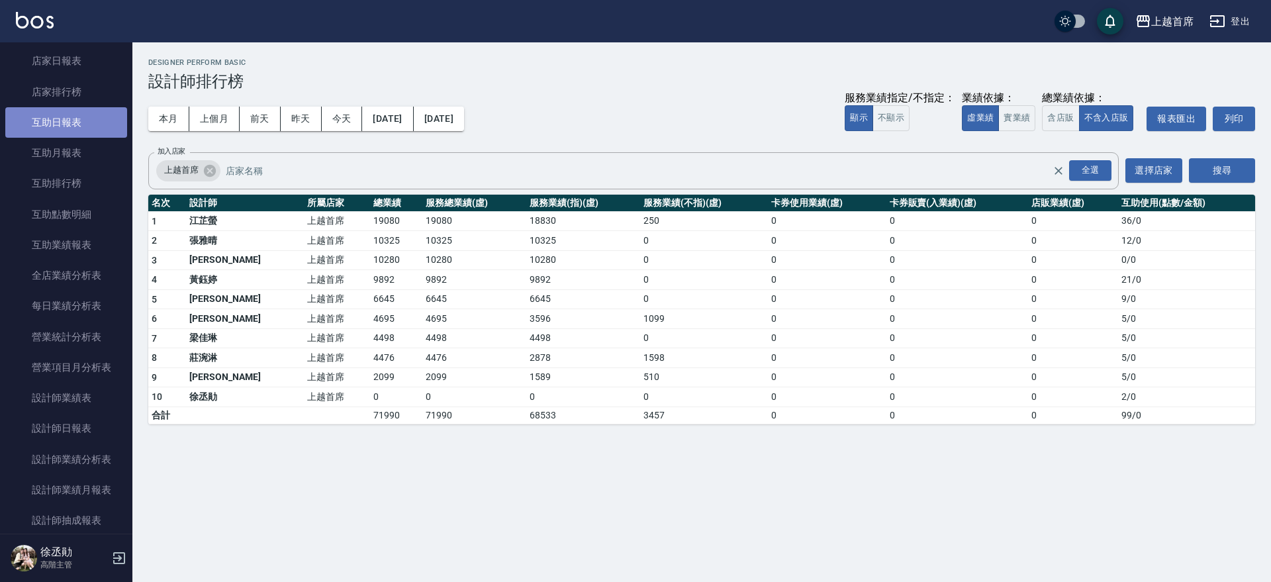
click at [79, 118] on link "互助日報表" at bounding box center [66, 122] width 122 height 30
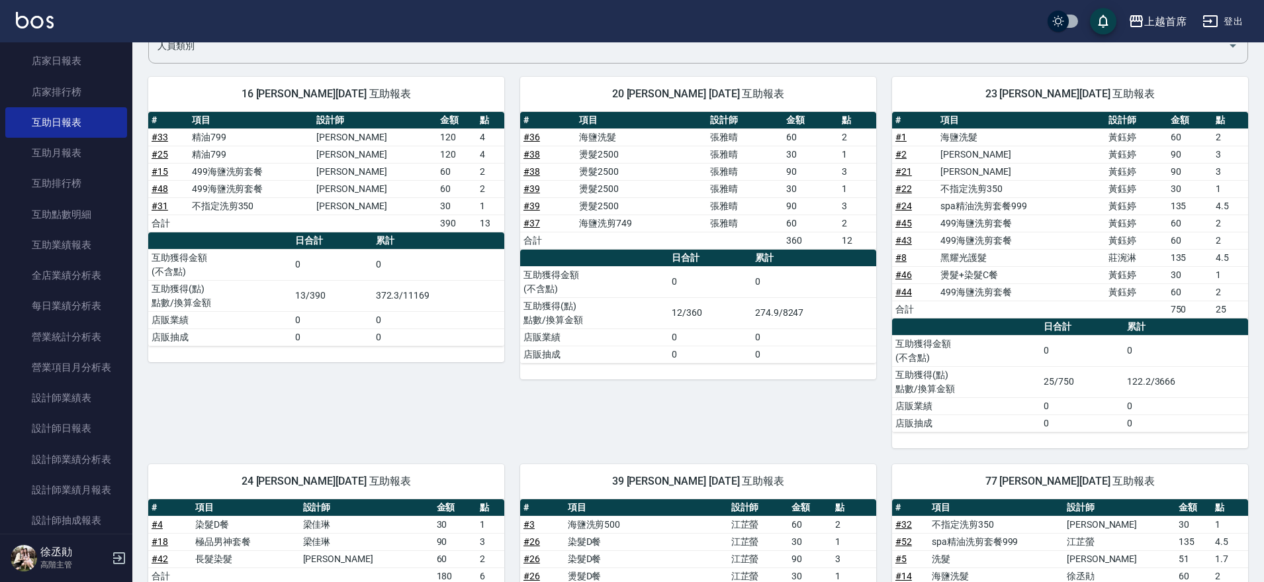
scroll to position [422, 0]
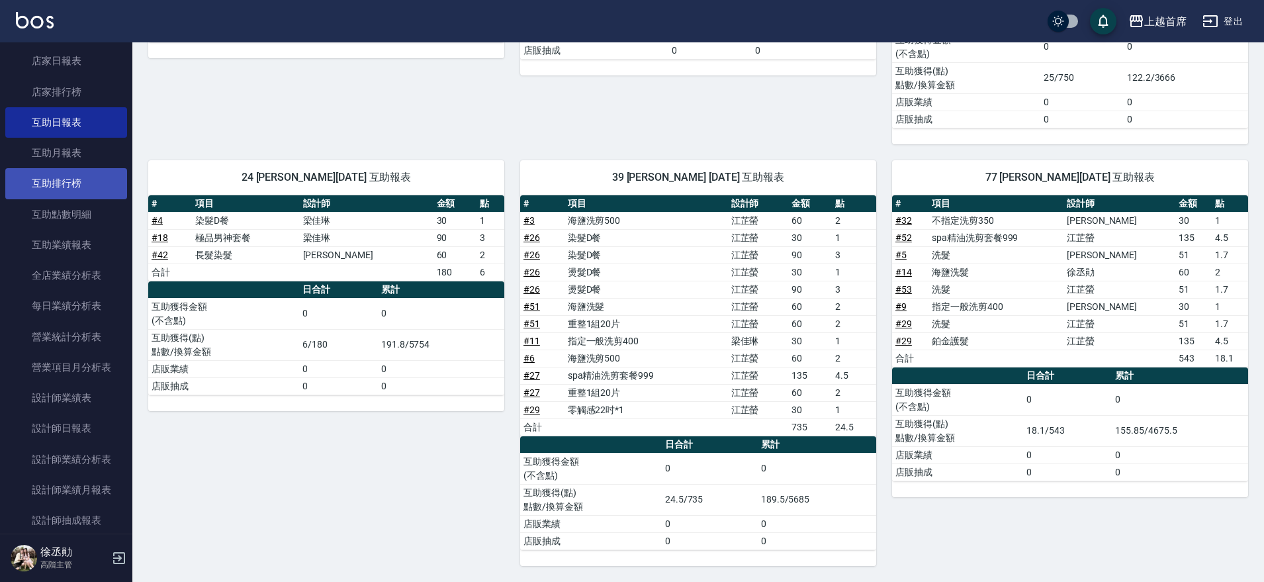
click at [74, 189] on link "互助排行榜" at bounding box center [66, 183] width 122 height 30
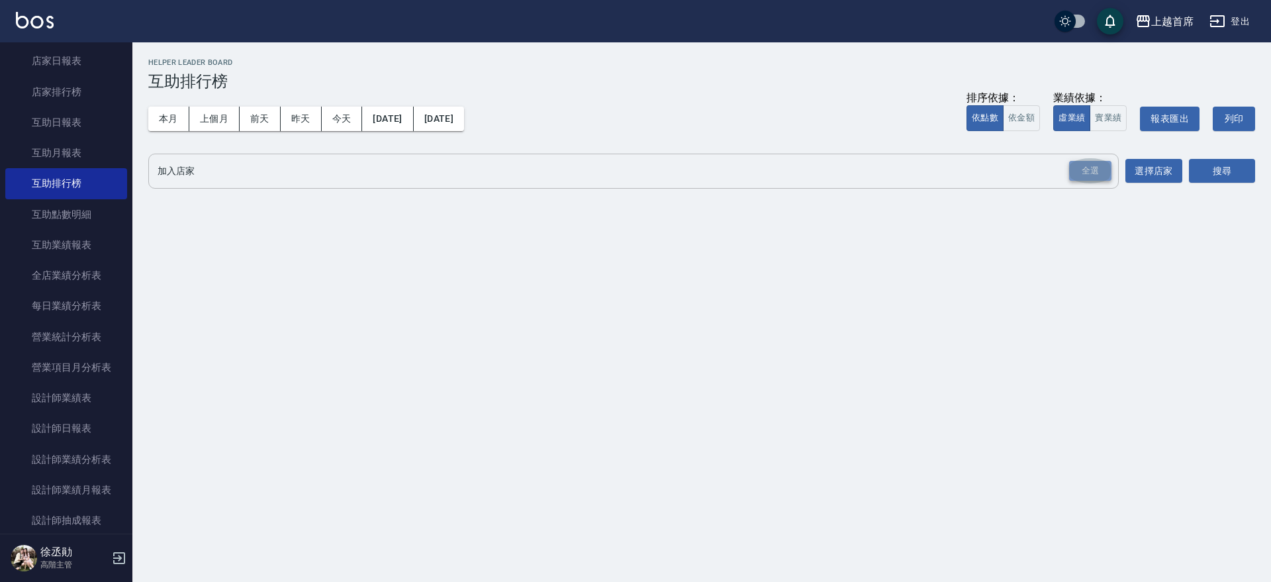
click at [1072, 173] on div "全選" at bounding box center [1090, 171] width 42 height 21
click at [1208, 166] on button "搜尋" at bounding box center [1222, 172] width 66 height 24
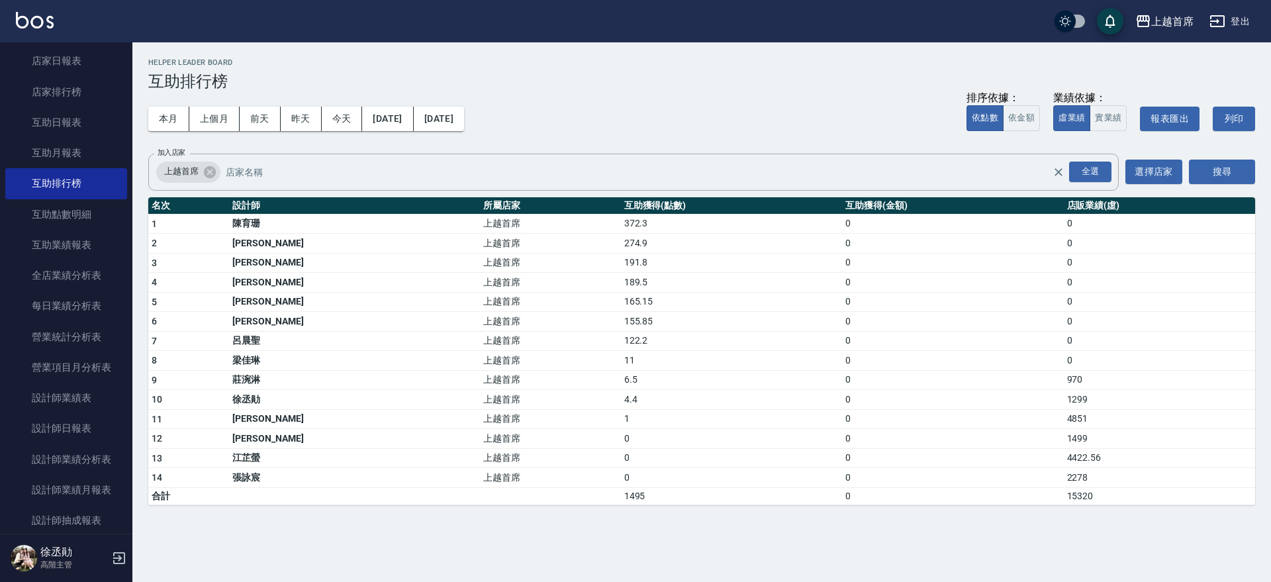
drag, startPoint x: 1270, startPoint y: 185, endPoint x: 1270, endPoint y: 212, distance: 27.1
click at [1270, 212] on div "上越首席 [DATE] - [DATE] 互助排行榜 列印時間： [DATE][PHONE_NUMBER]:10 Helper Leader Board 互助…" at bounding box center [701, 281] width 1139 height 479
click at [910, 305] on td "0" at bounding box center [952, 302] width 221 height 20
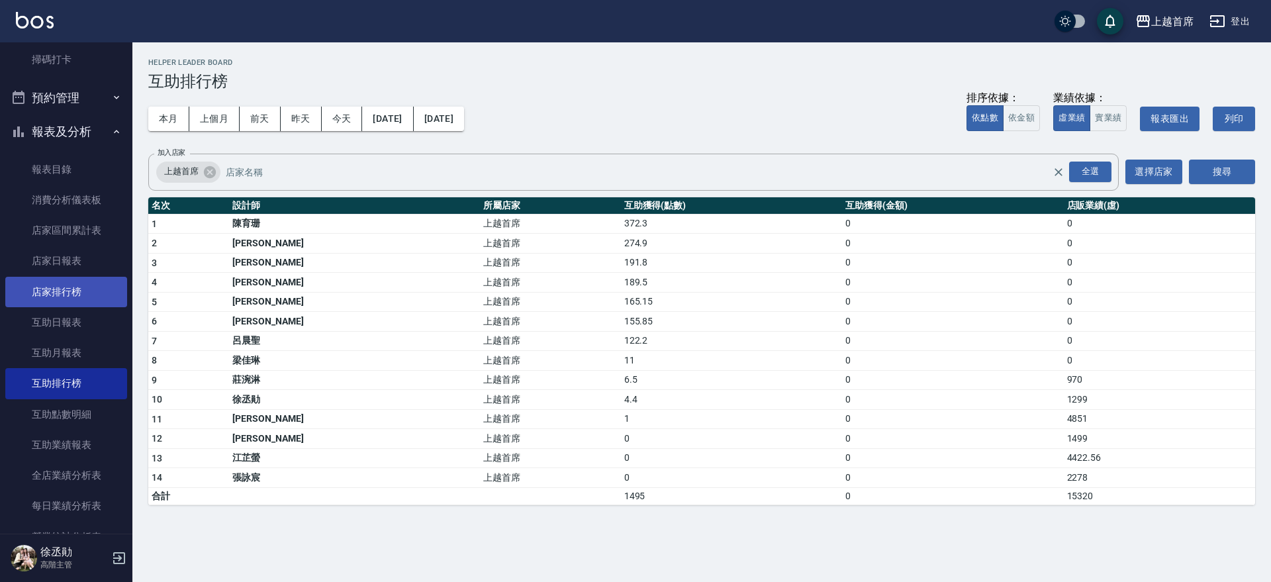
click at [65, 289] on link "店家排行榜" at bounding box center [66, 292] width 122 height 30
